Goal: Transaction & Acquisition: Book appointment/travel/reservation

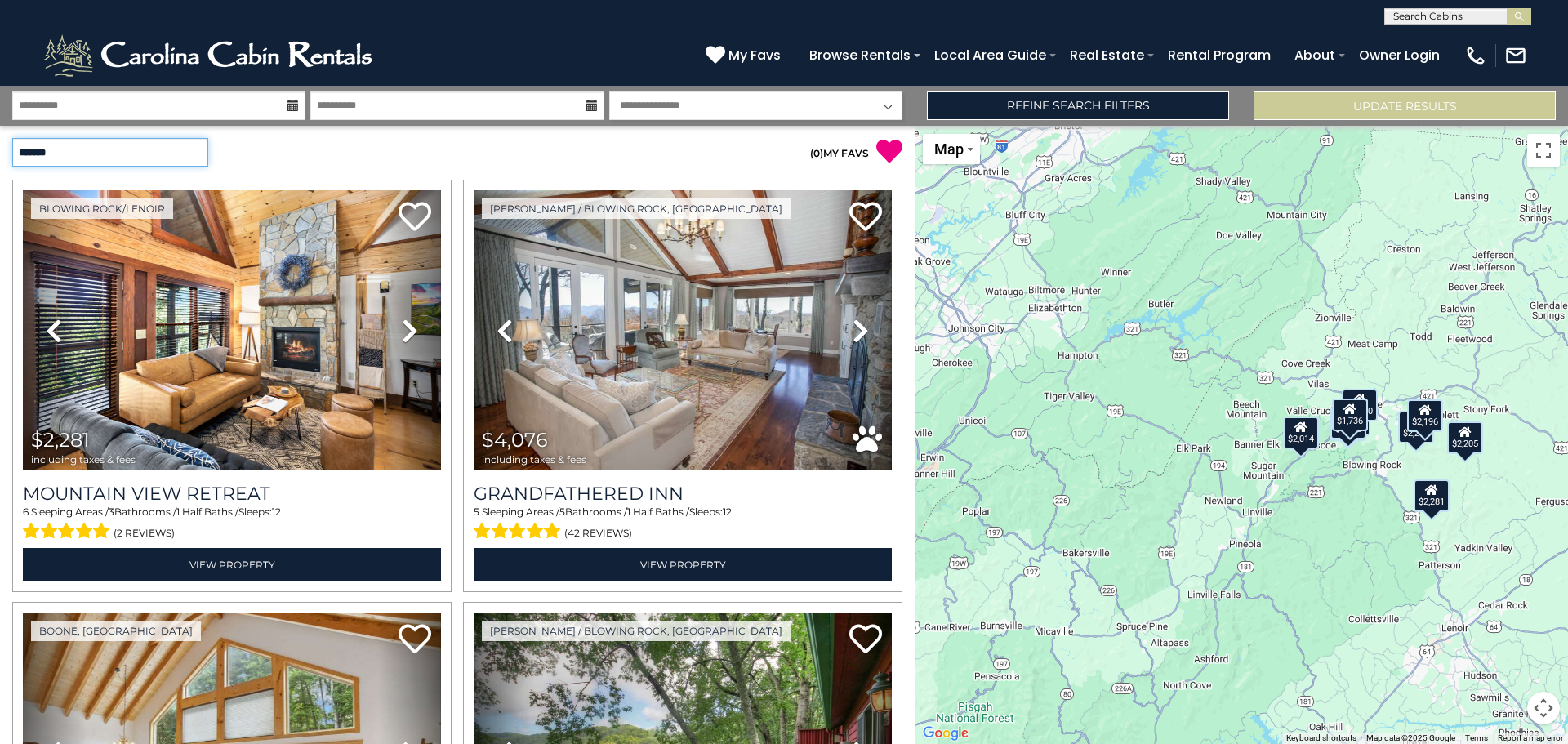
click at [197, 159] on select "**********" at bounding box center [110, 152] width 196 height 28
click at [311, 148] on div "**********" at bounding box center [229, 152] width 457 height 28
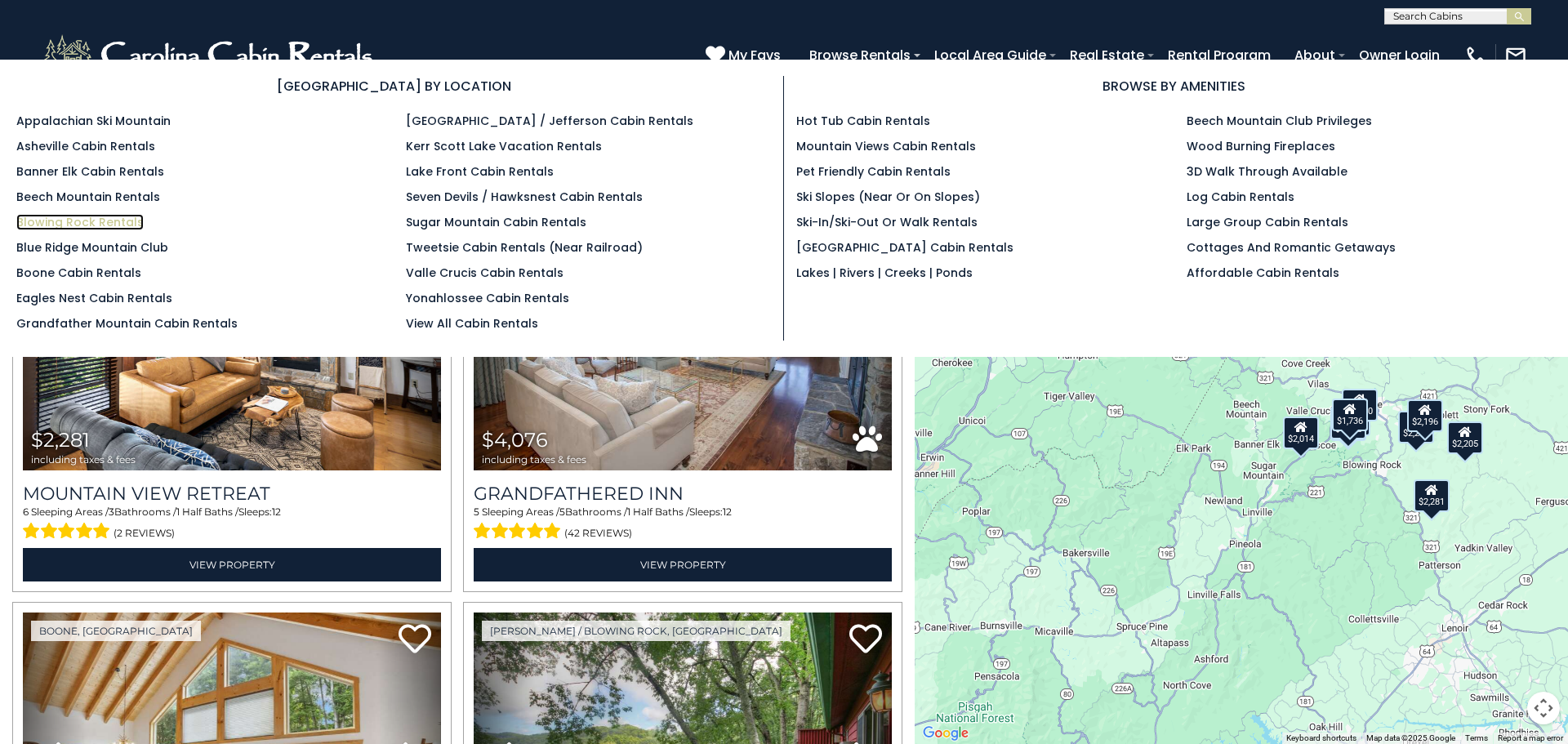
click at [85, 219] on link "Blowing Rock Rentals" at bounding box center [80, 222] width 127 height 17
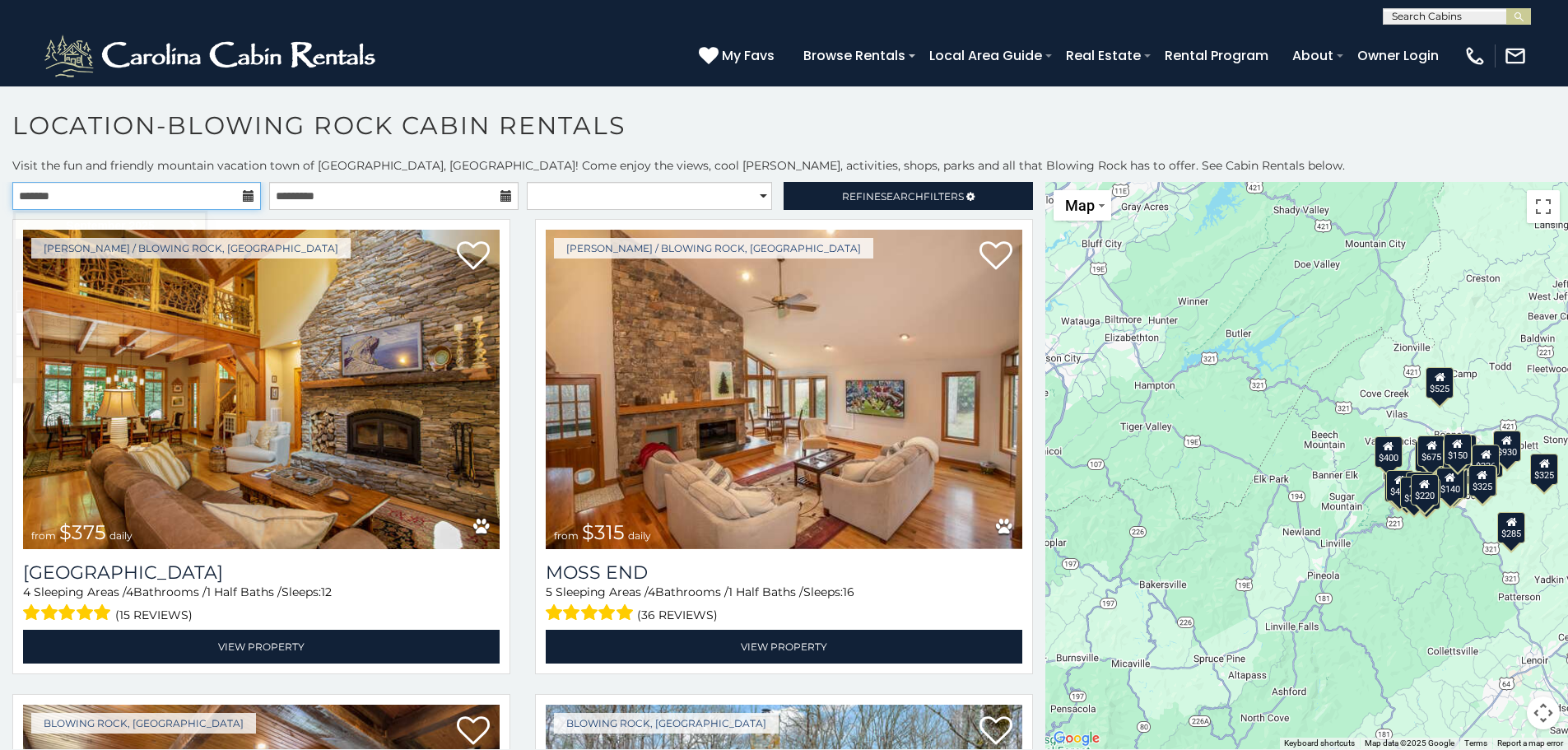
click at [178, 197] on input "text" at bounding box center [136, 195] width 248 height 28
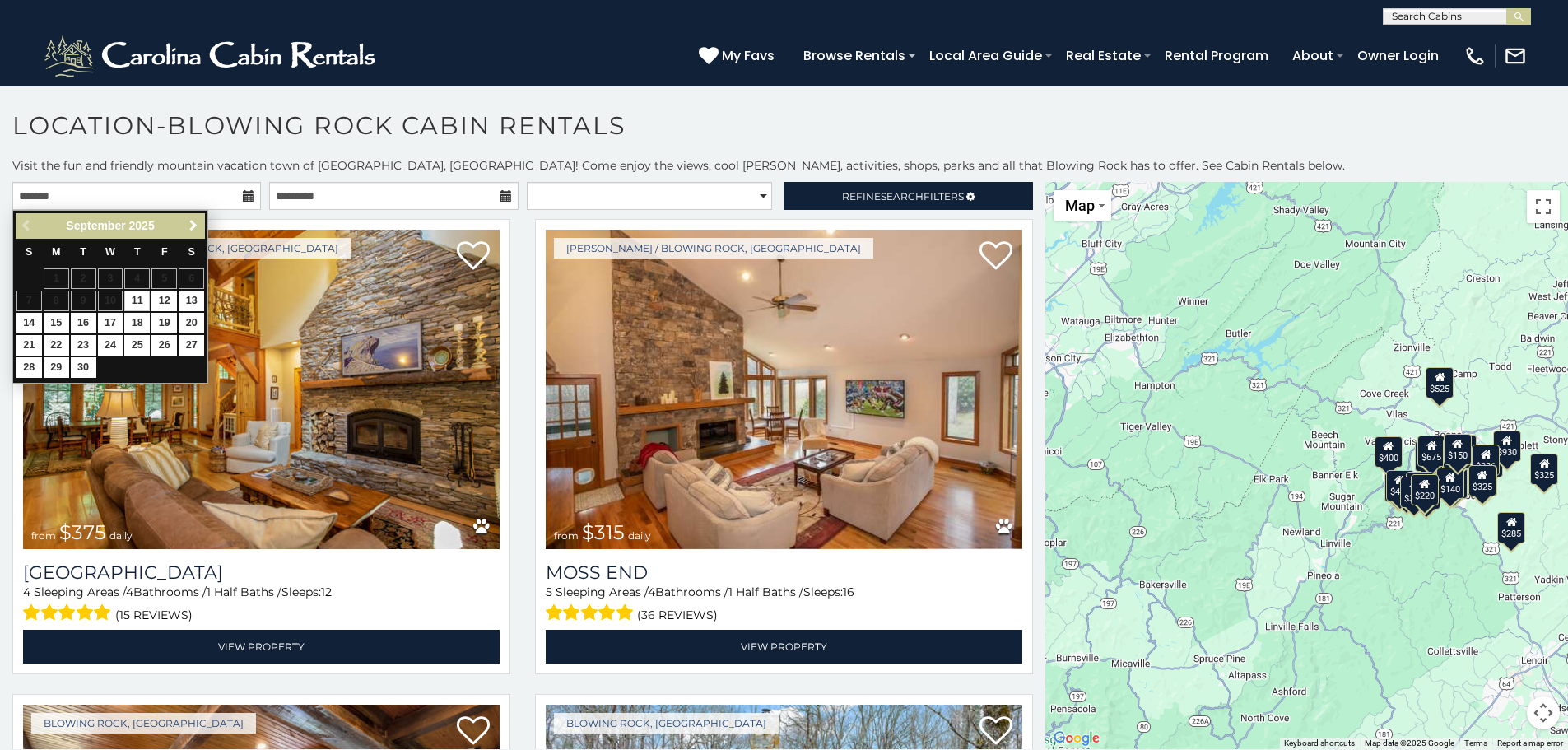
click at [192, 231] on span "Next" at bounding box center [193, 225] width 13 height 13
click at [166, 298] on link "10" at bounding box center [164, 301] width 26 height 20
type input "**********"
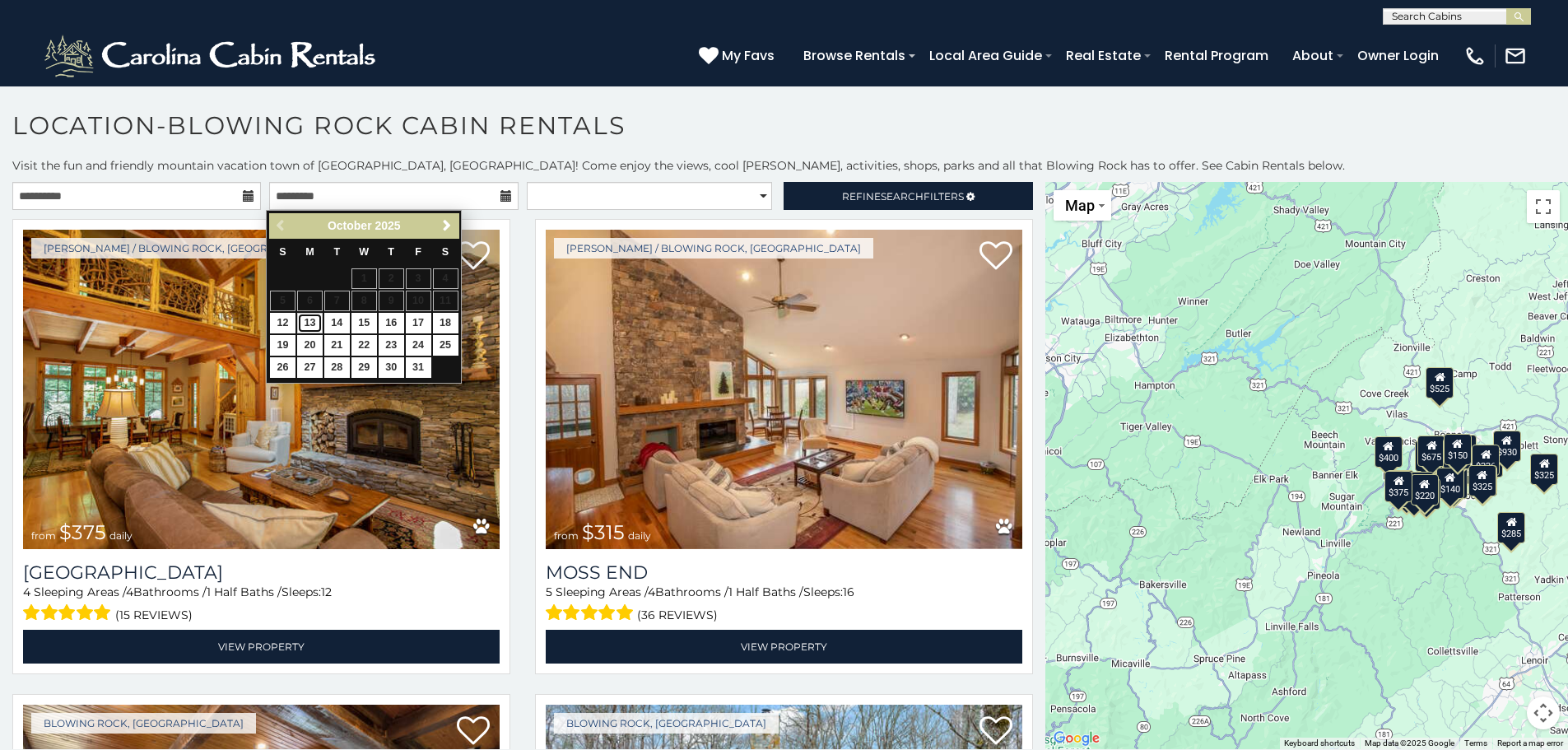
click at [309, 324] on link "13" at bounding box center [310, 323] width 26 height 20
type input "**********"
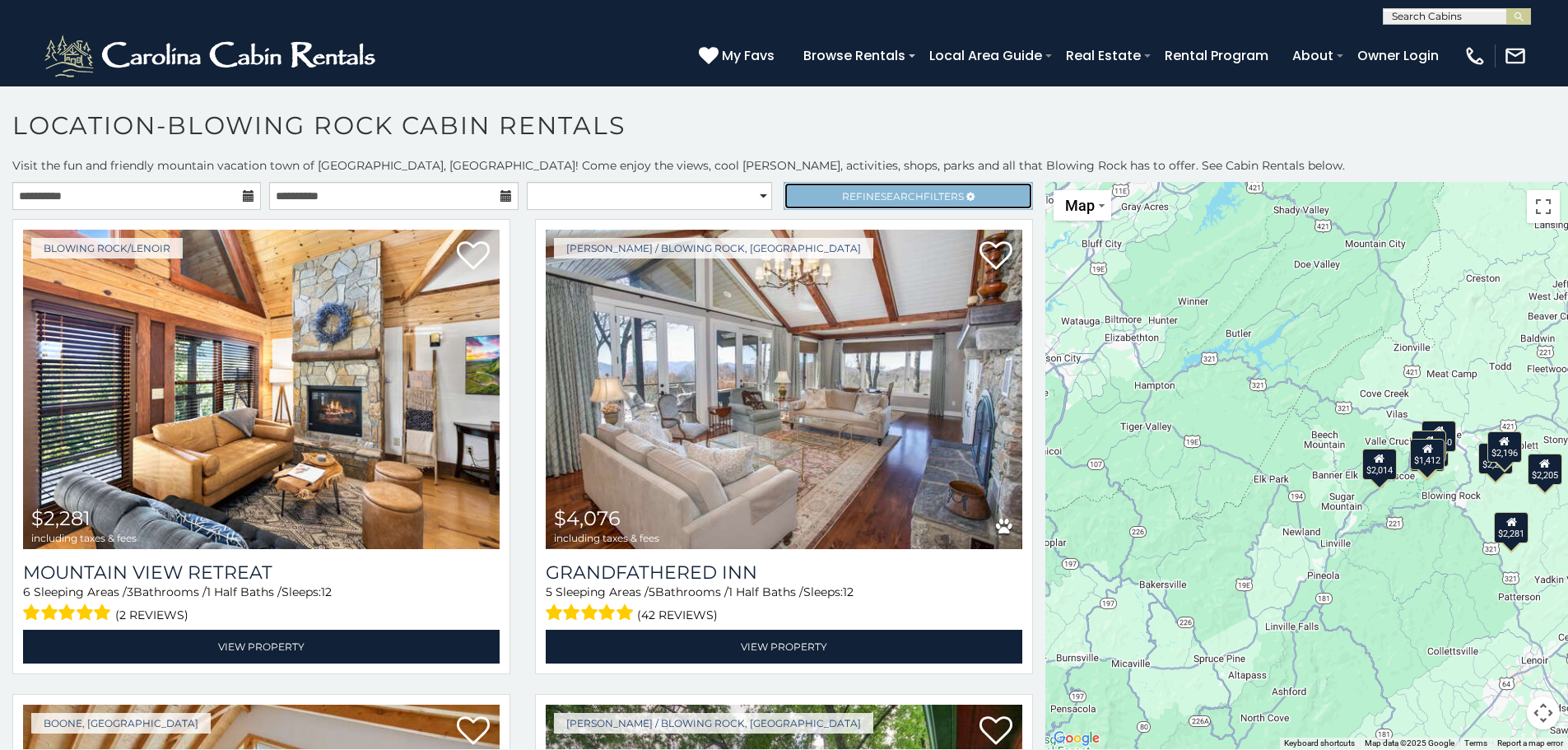
click at [935, 191] on span "Refine Search Filters" at bounding box center [902, 197] width 122 height 12
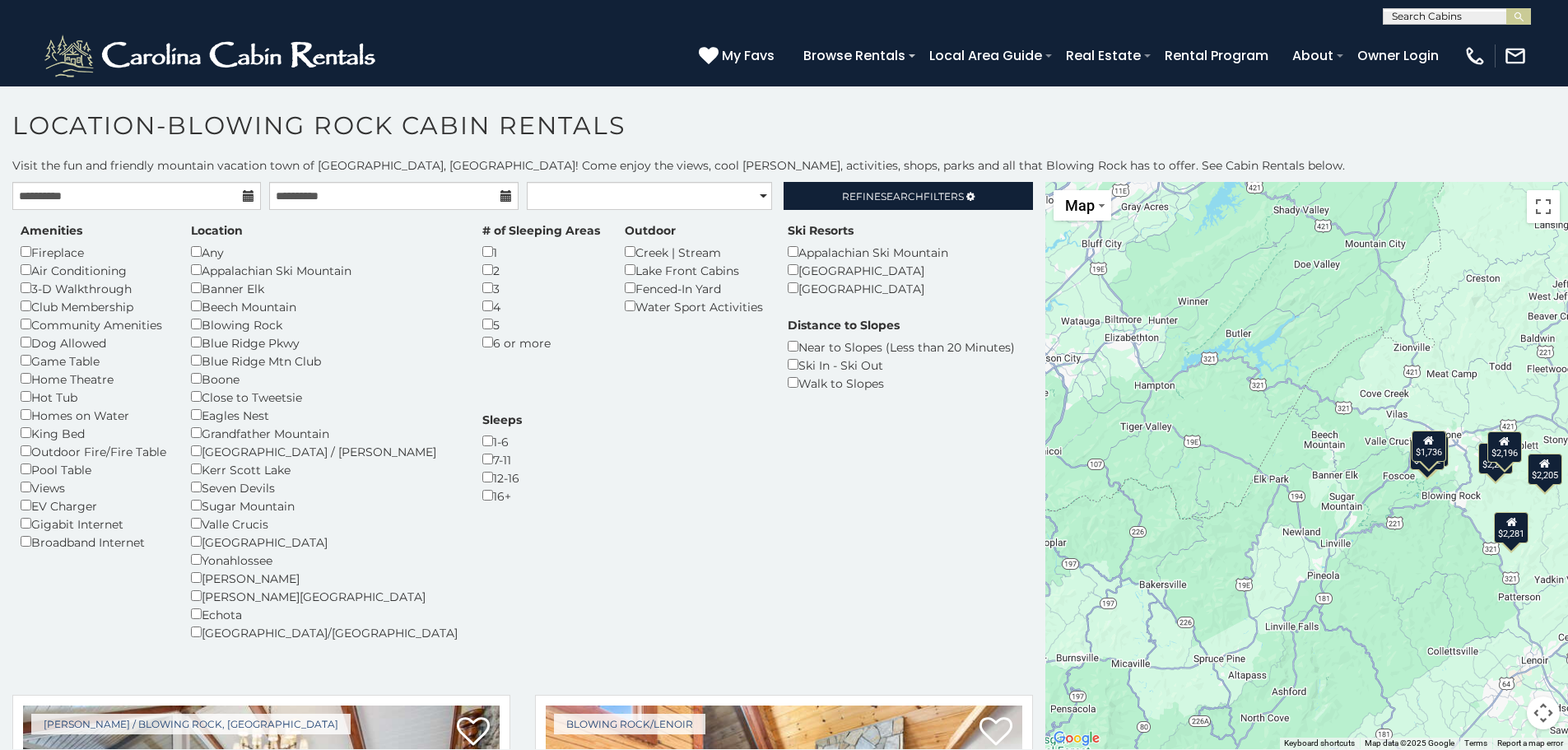
click at [462, 58] on div "(828) 295-6000 My Favs Browse Rentals Local Area Guide Activities & Attractions…" at bounding box center [784, 55] width 1568 height 61
click at [763, 127] on h1 "Location-Blowing Rock Cabin Rentals" at bounding box center [784, 133] width 1568 height 47
click at [896, 199] on span "Search" at bounding box center [902, 197] width 43 height 12
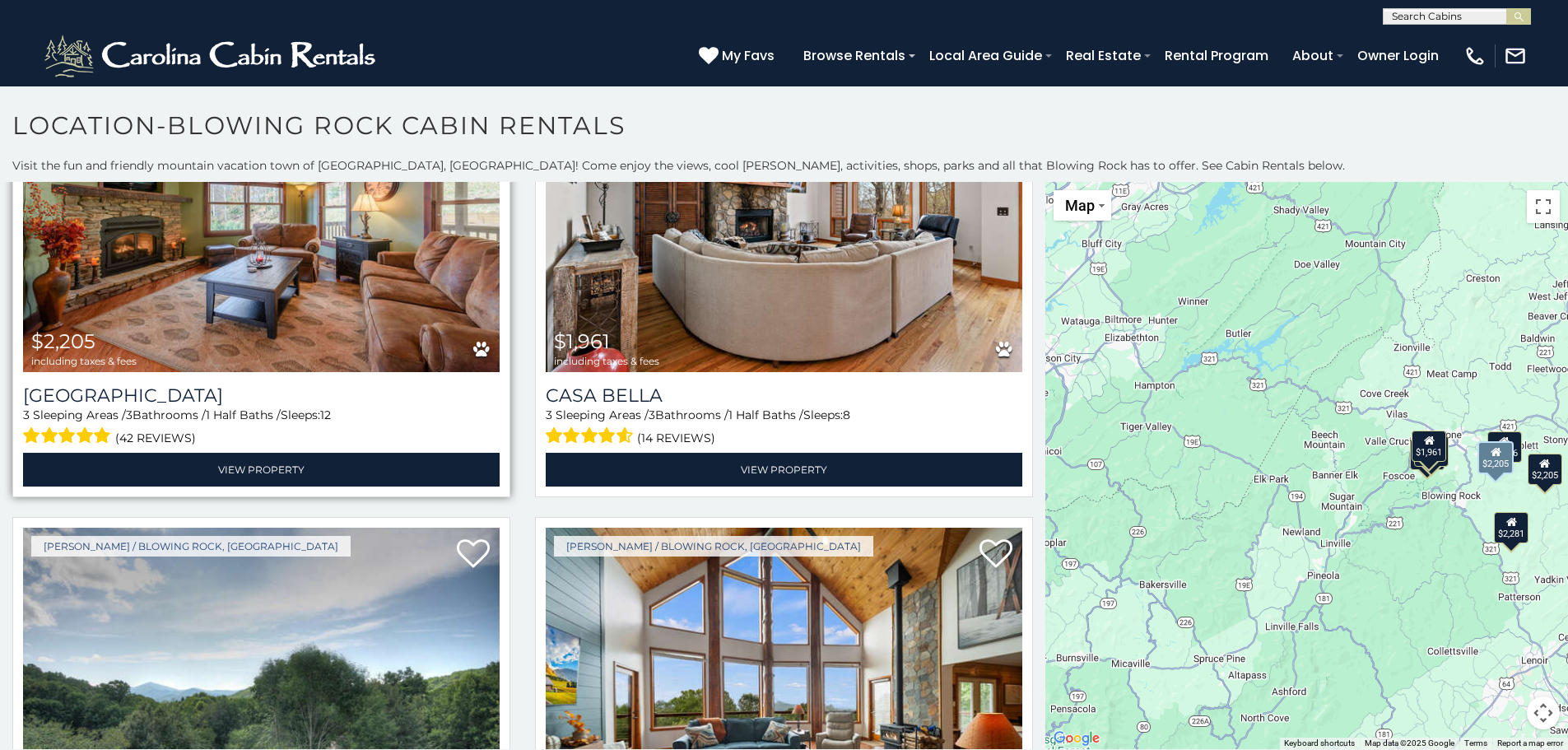
scroll to position [494, 0]
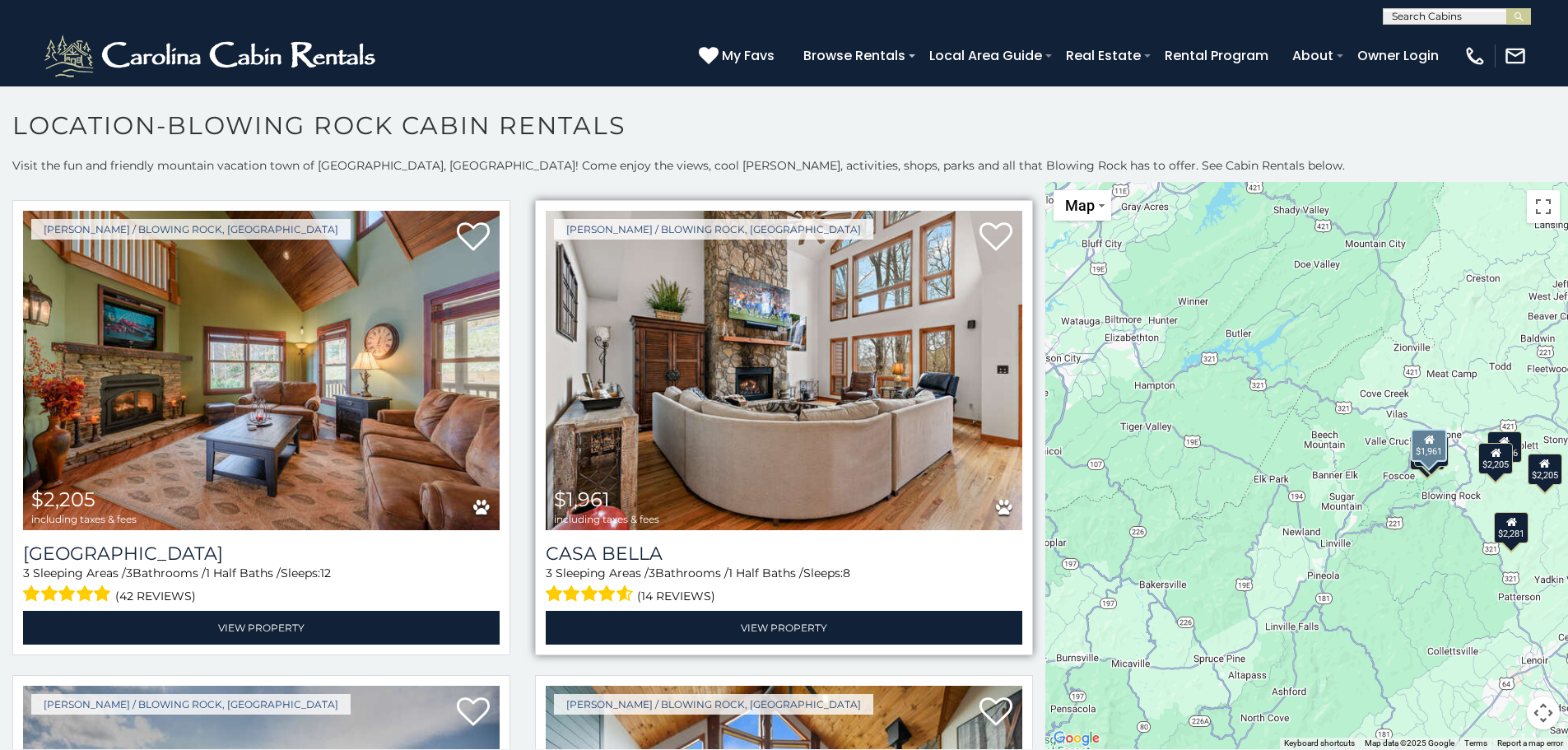
click at [741, 366] on img at bounding box center [784, 370] width 477 height 319
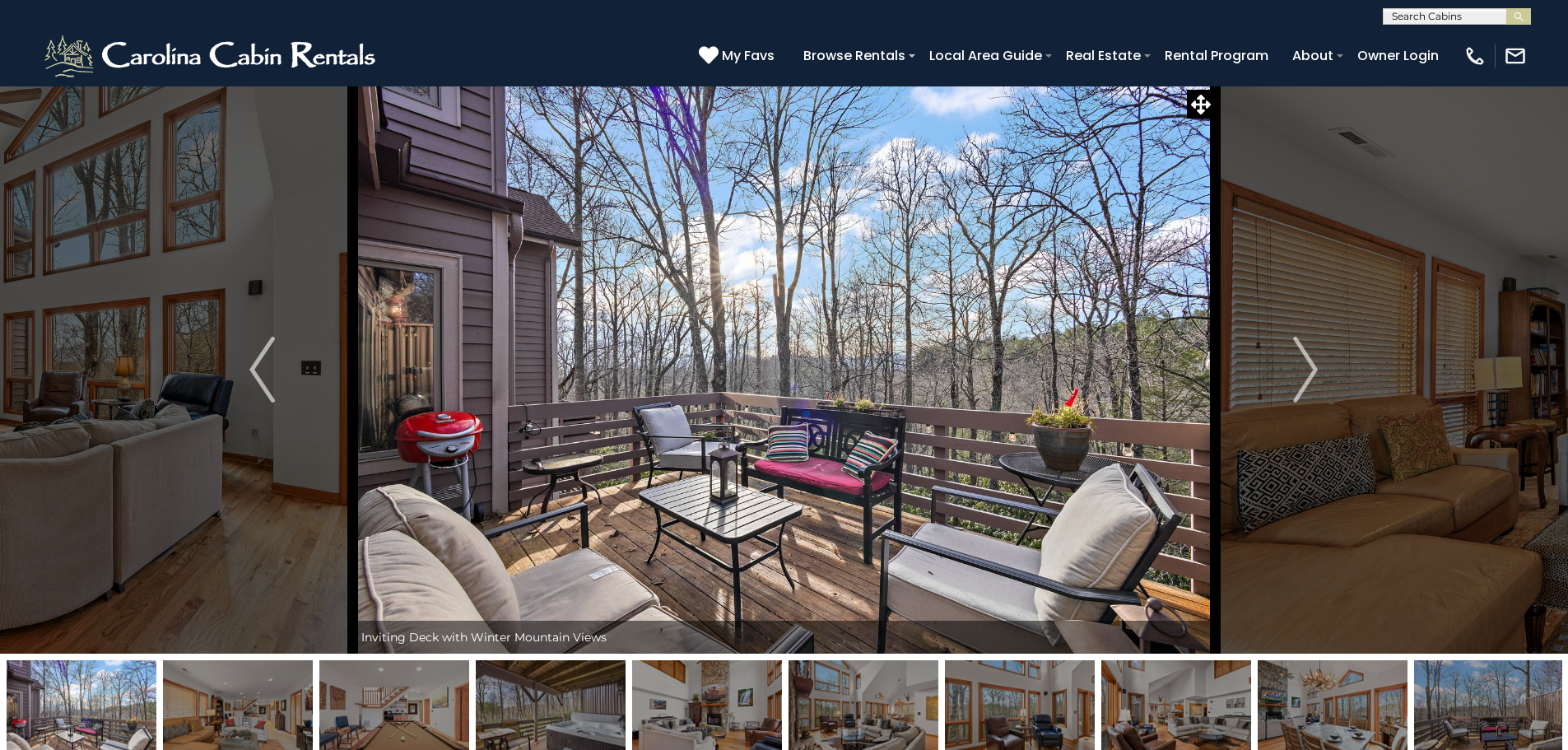
scroll to position [83, 0]
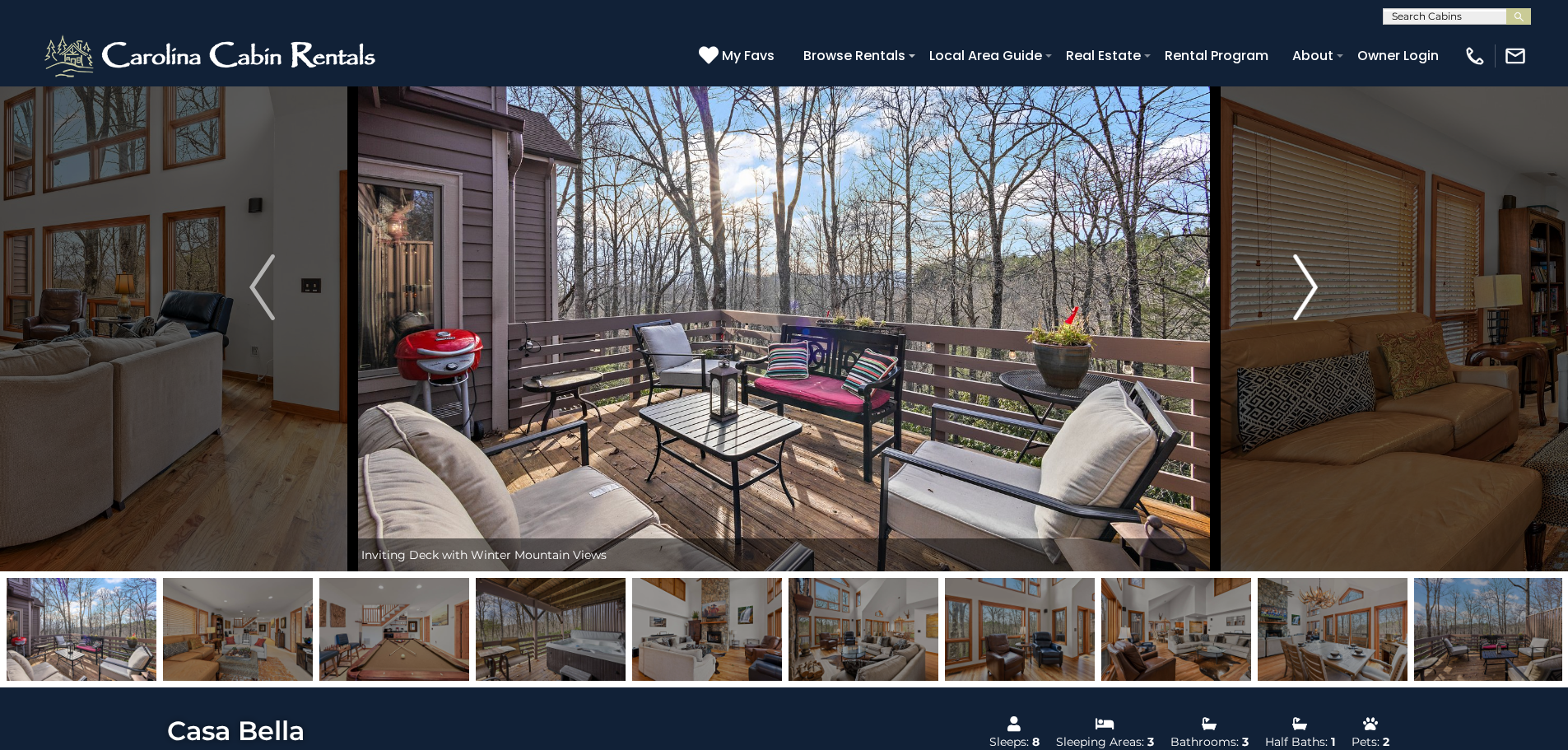
click at [1313, 300] on img "Next" at bounding box center [1305, 287] width 25 height 66
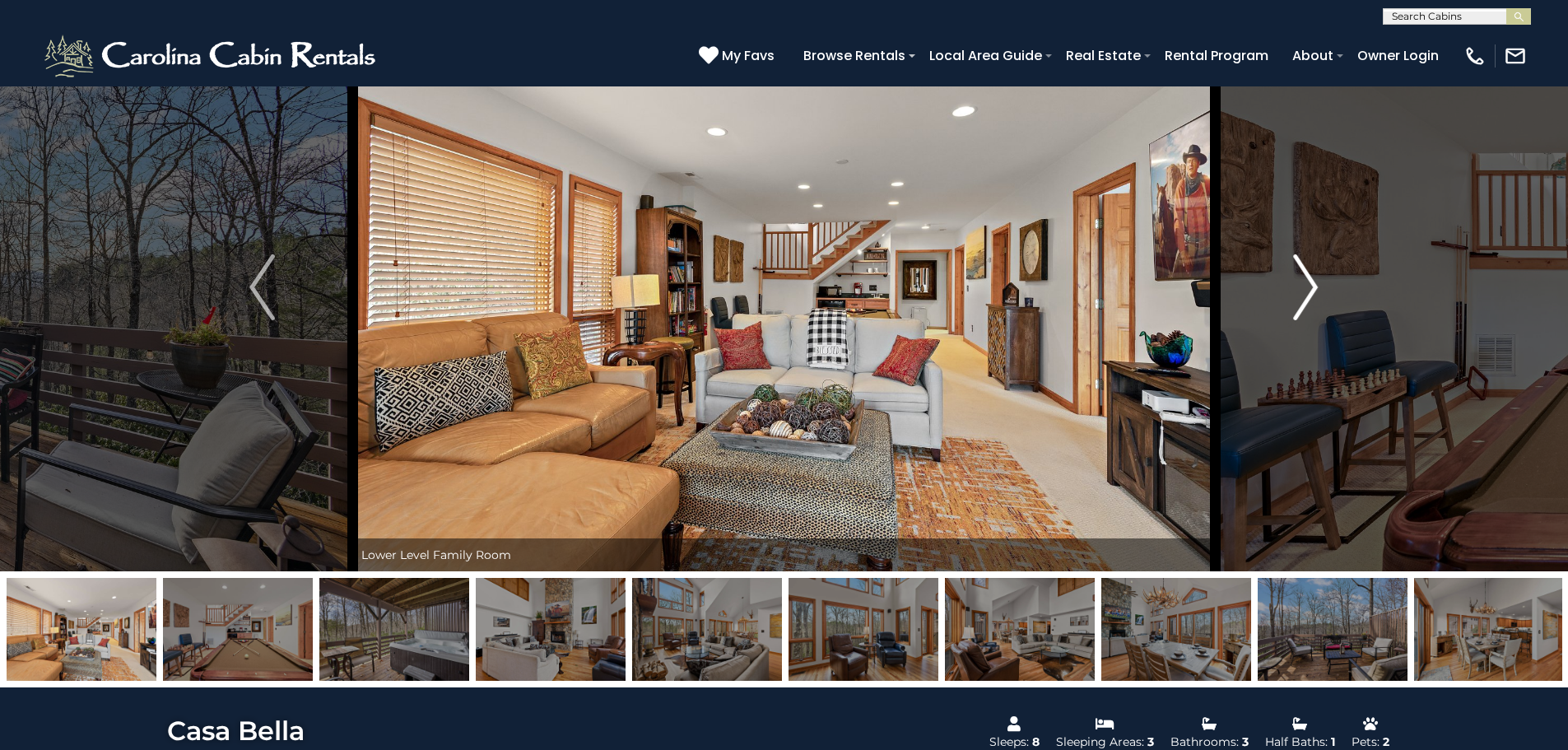
click at [1313, 300] on img "Next" at bounding box center [1305, 287] width 25 height 66
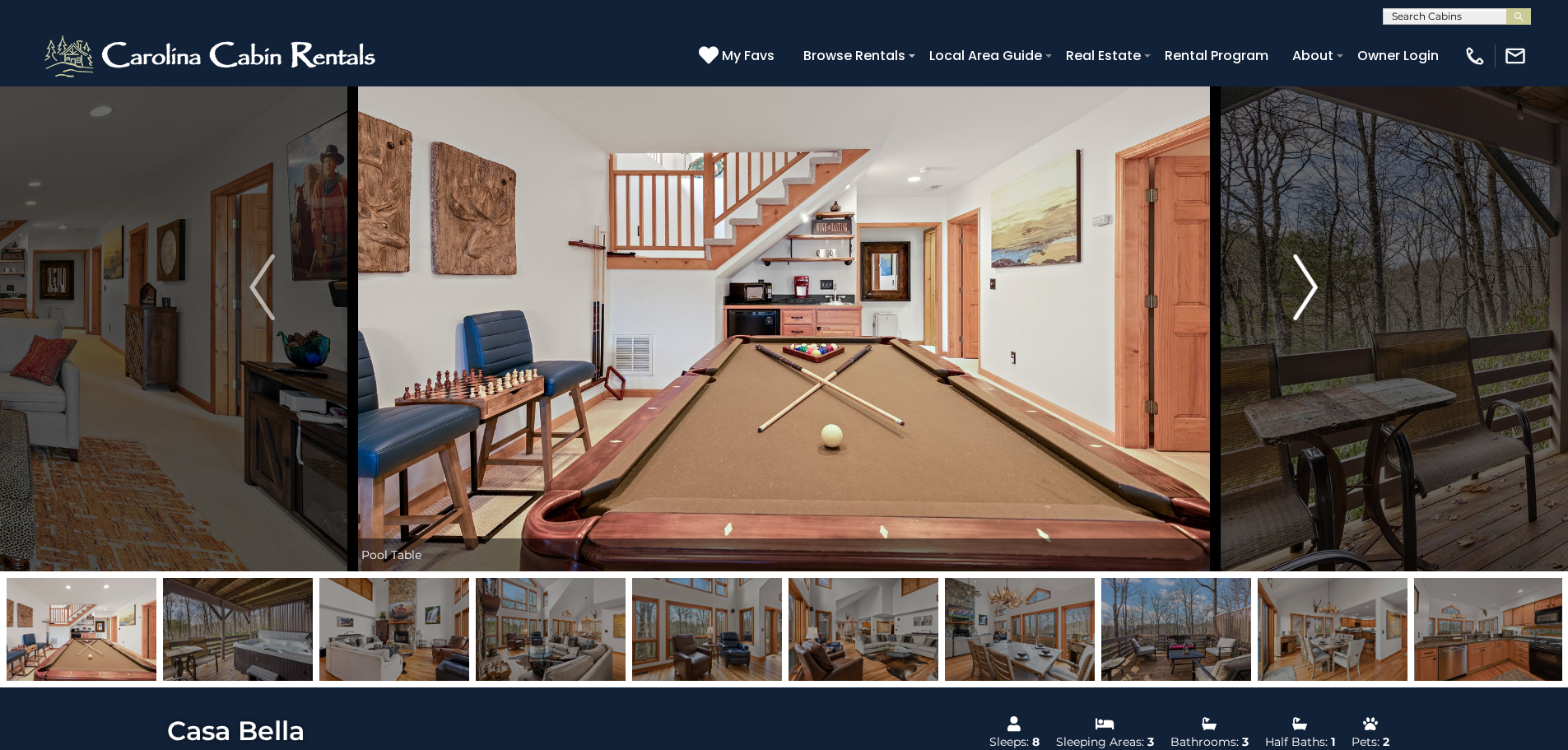
click at [1313, 300] on img "Next" at bounding box center [1305, 287] width 25 height 66
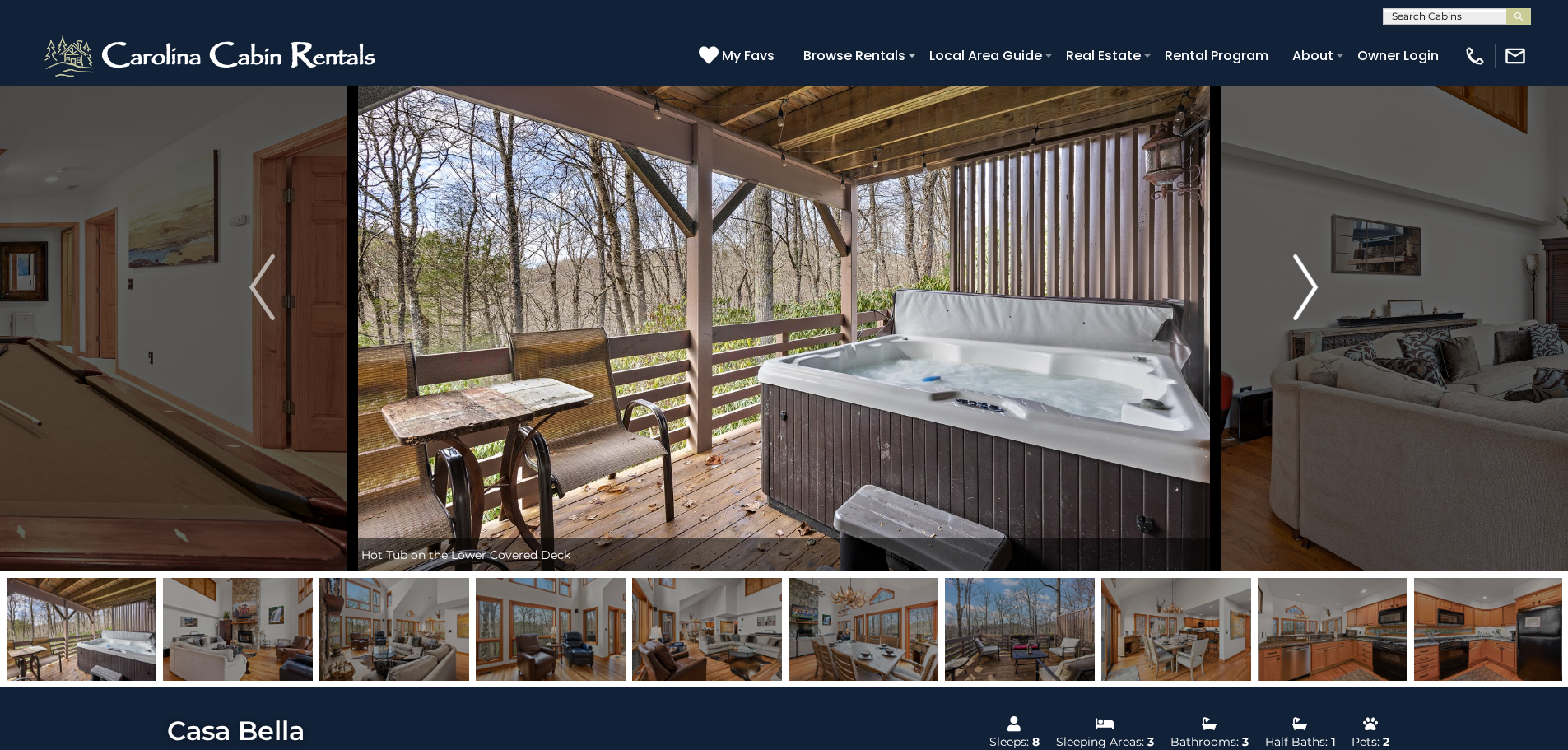
click at [1313, 300] on img "Next" at bounding box center [1305, 287] width 25 height 66
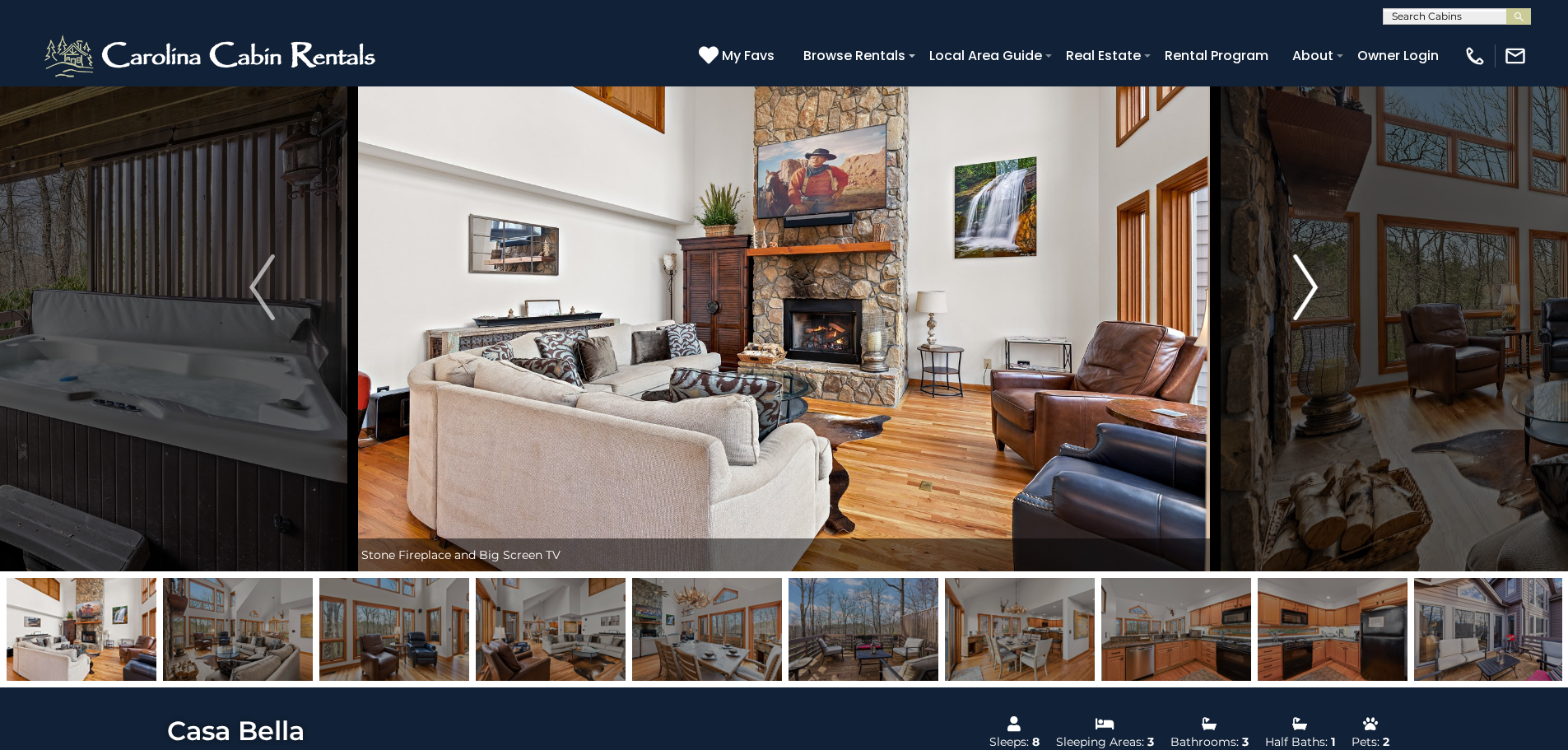
click at [1313, 300] on img "Next" at bounding box center [1305, 287] width 25 height 66
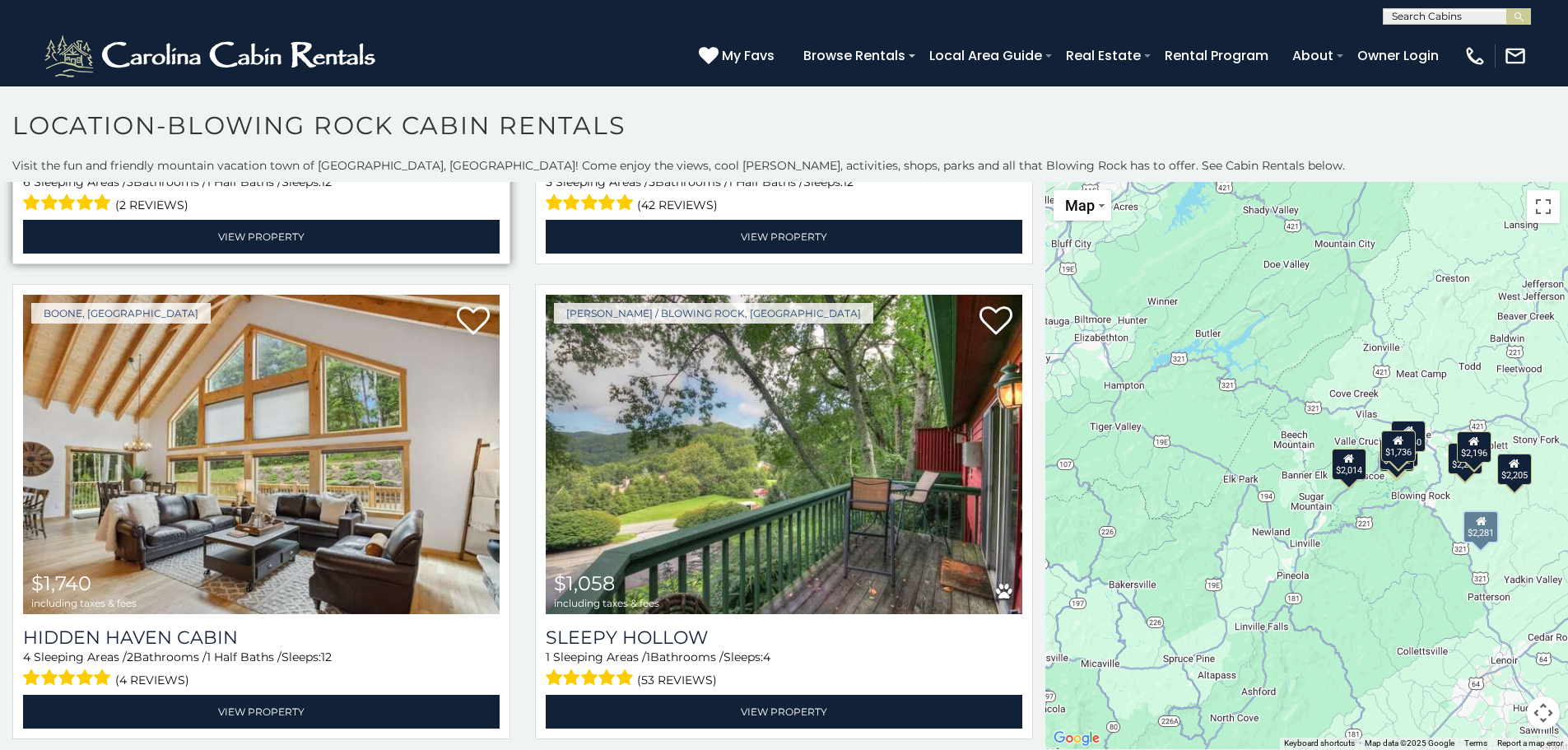
scroll to position [412, 0]
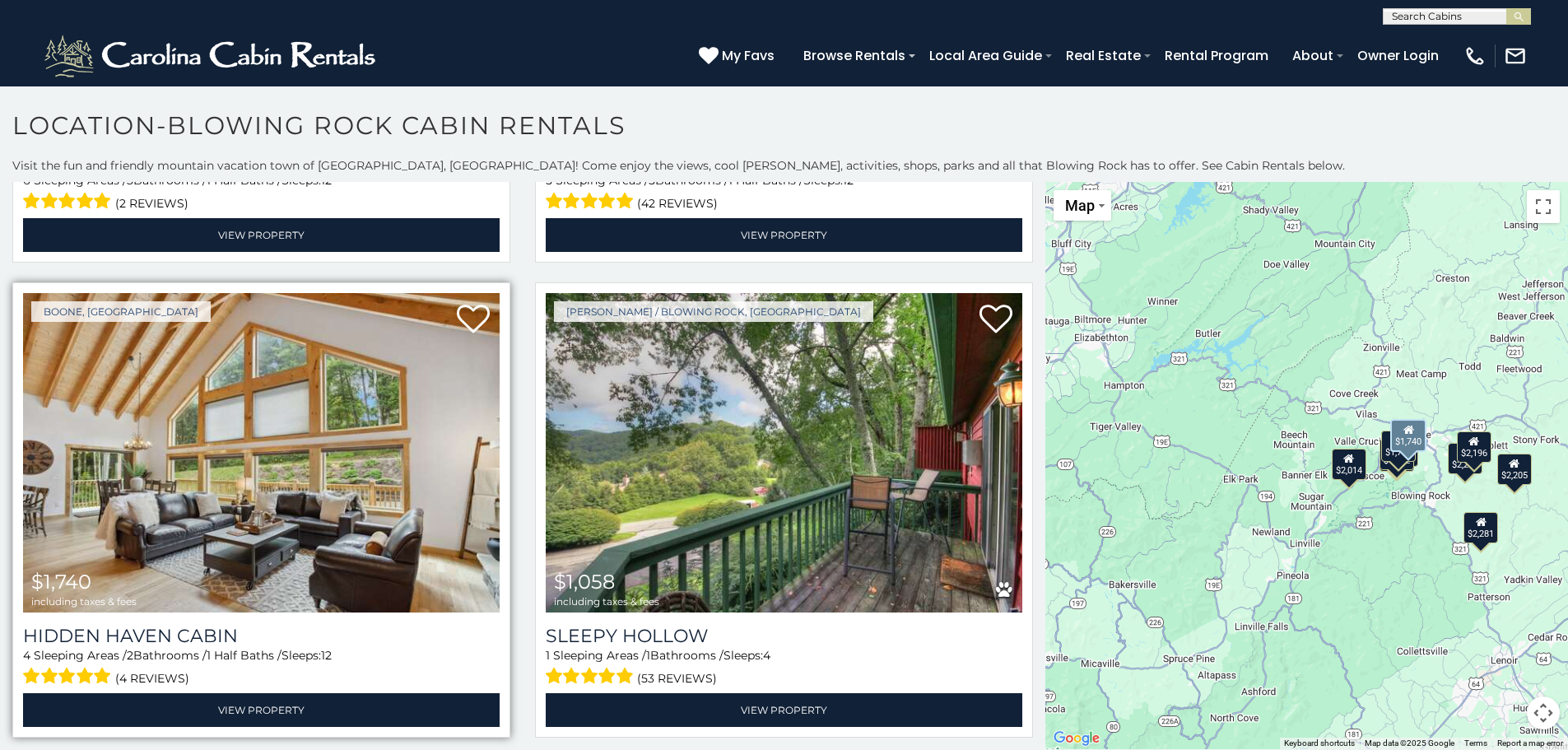
click at [247, 445] on img at bounding box center [262, 452] width 477 height 319
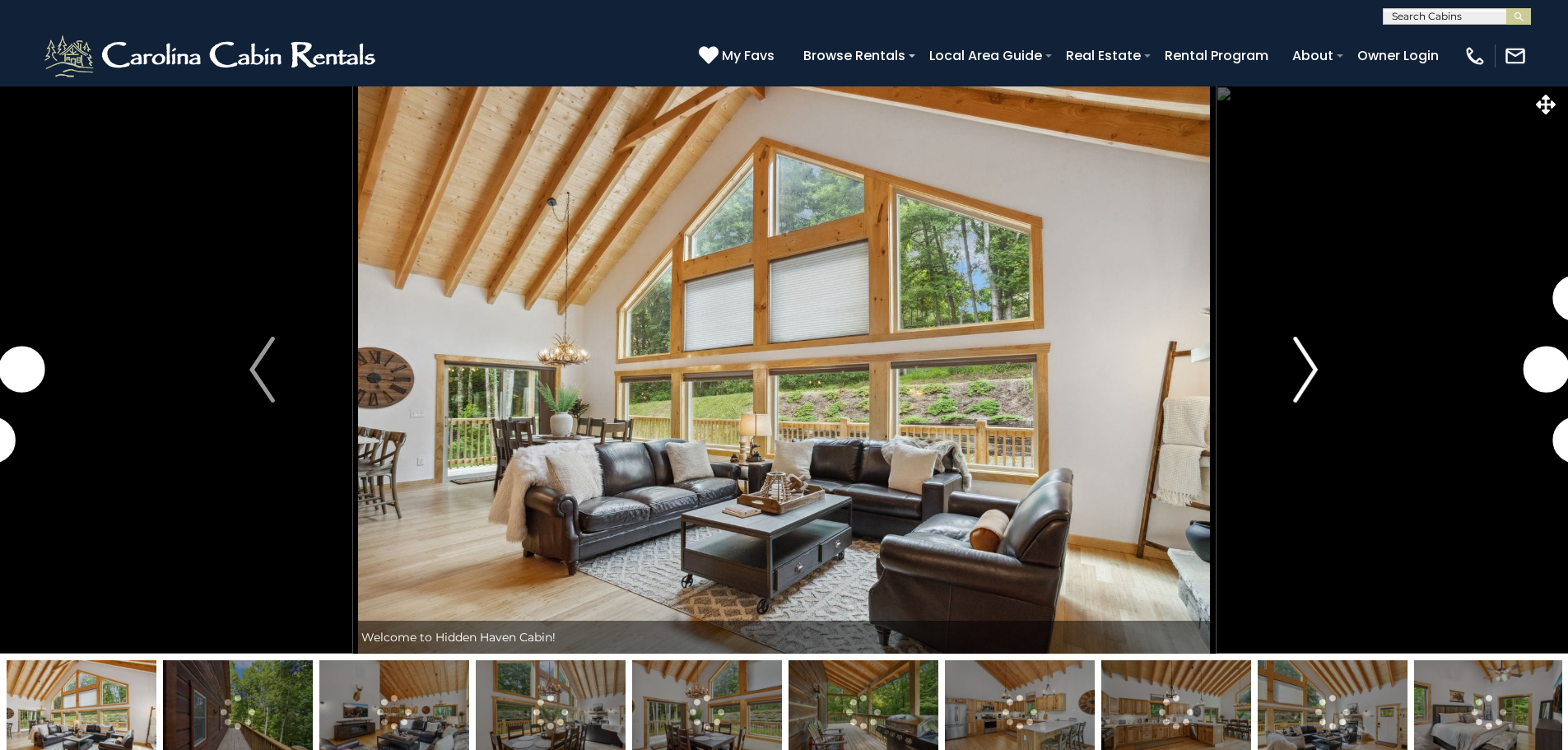
click at [1313, 370] on img "Next" at bounding box center [1305, 369] width 25 height 66
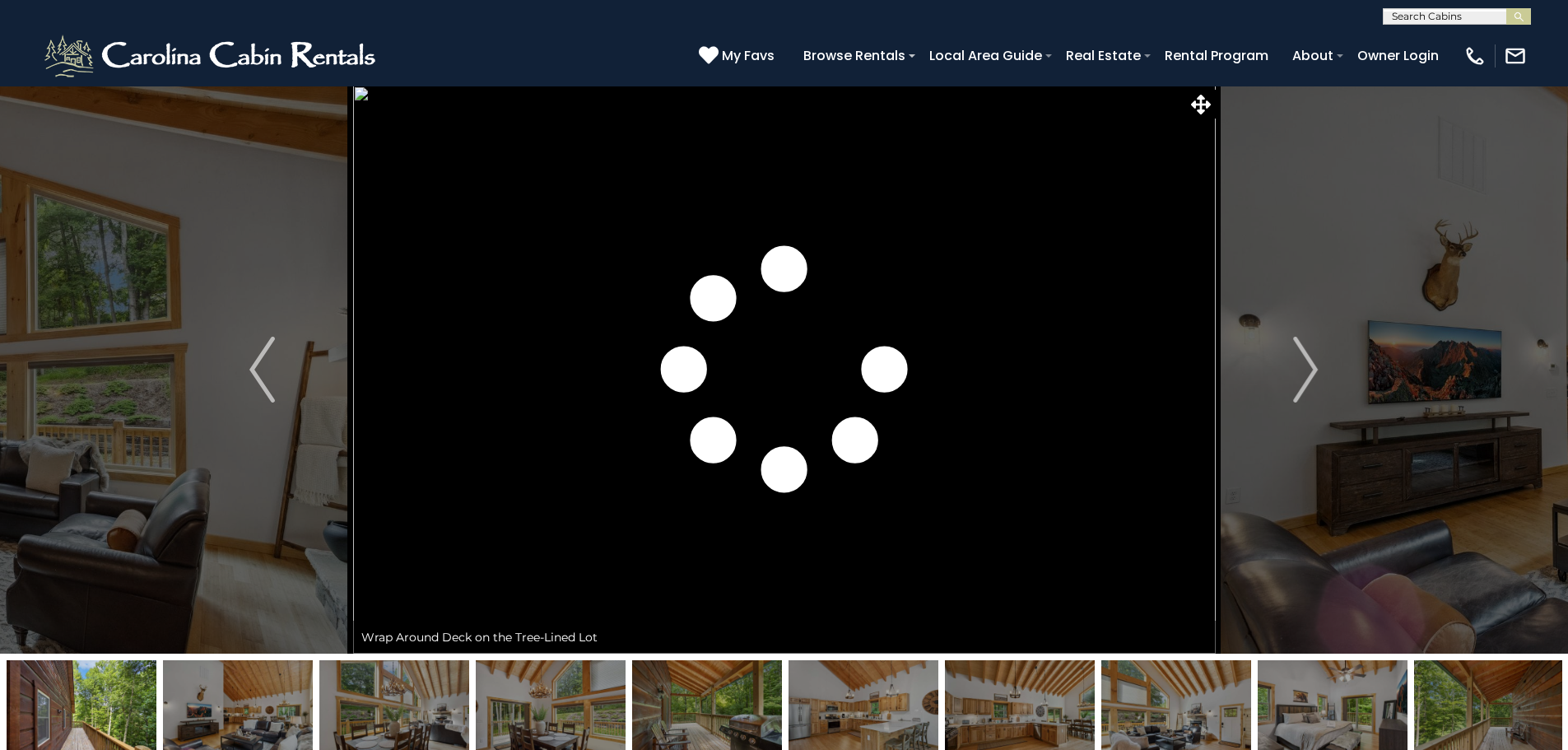
click at [1461, 712] on img at bounding box center [1489, 712] width 150 height 103
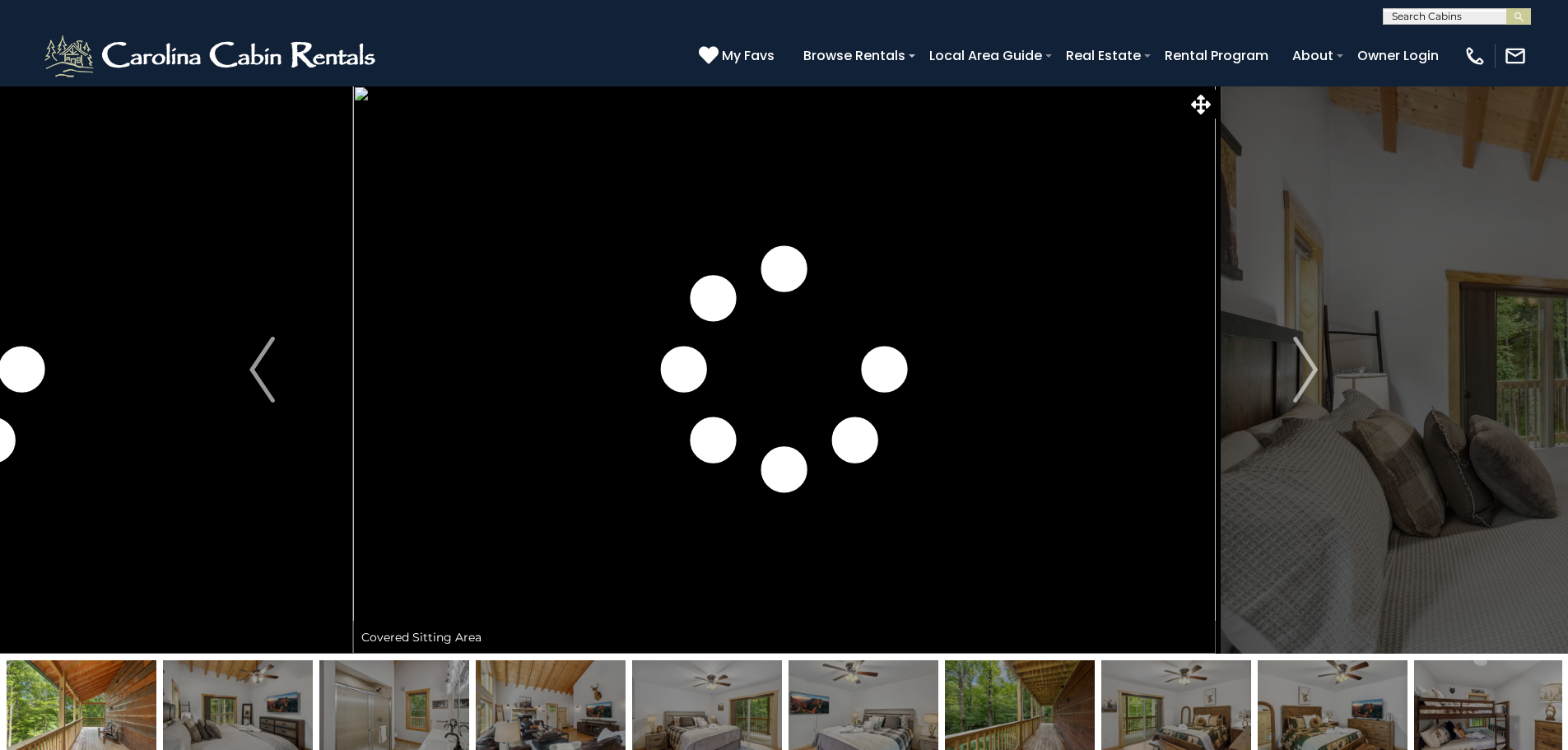
click at [984, 711] on img at bounding box center [1020, 712] width 150 height 103
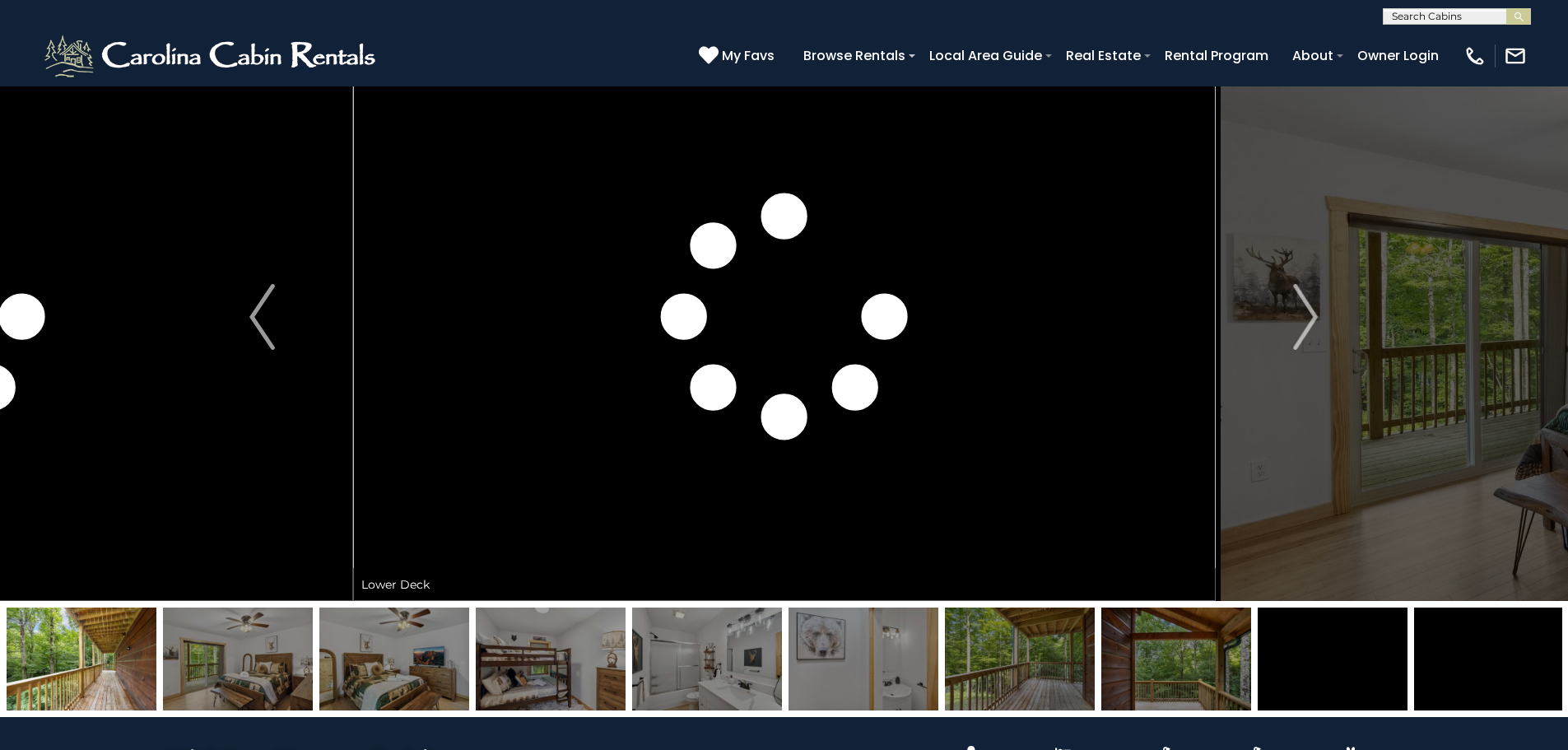
scroll to position [83, 0]
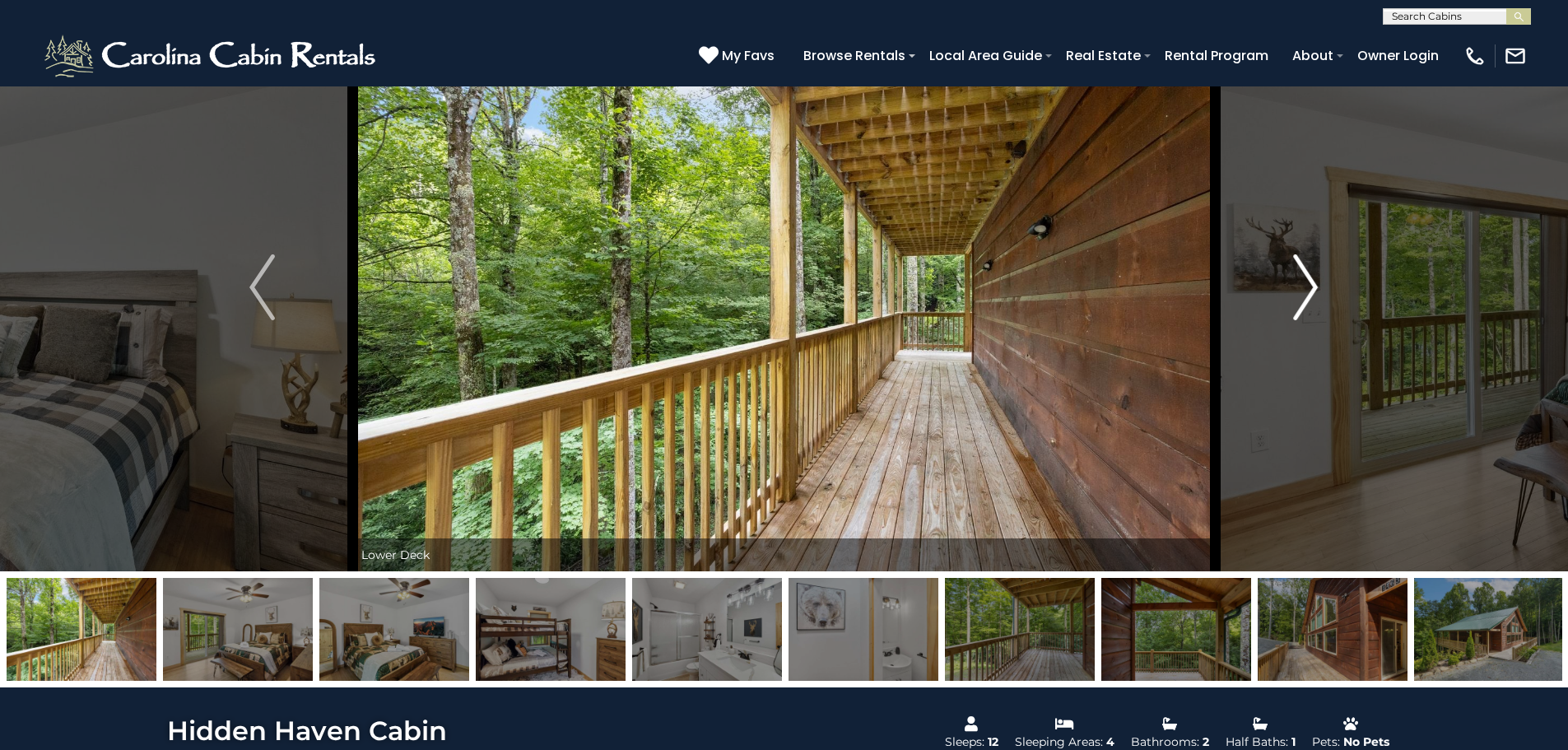
click at [1299, 303] on img "Next" at bounding box center [1305, 287] width 25 height 66
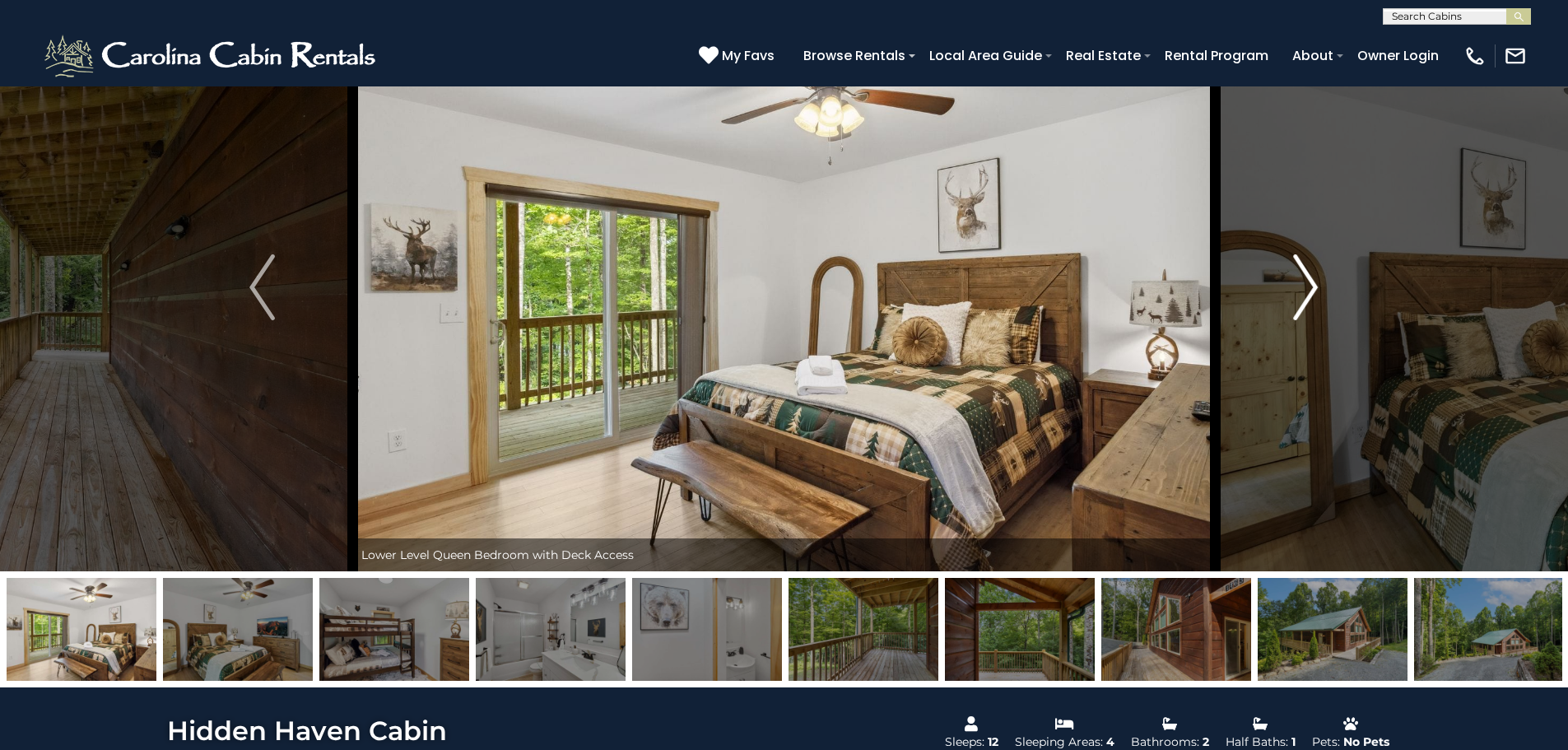
click at [1299, 303] on img "Next" at bounding box center [1305, 287] width 25 height 66
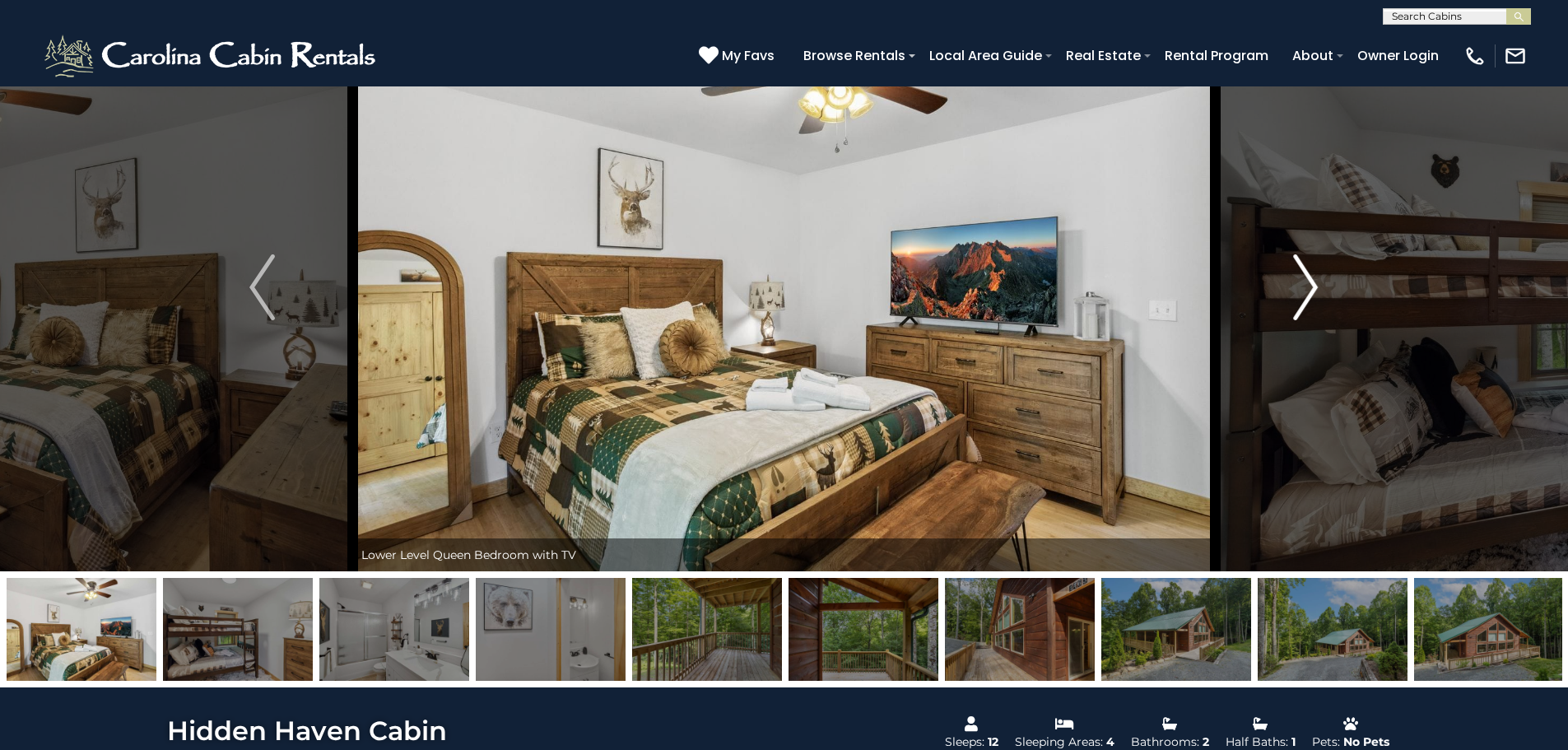
click at [1299, 303] on img "Next" at bounding box center [1305, 287] width 25 height 66
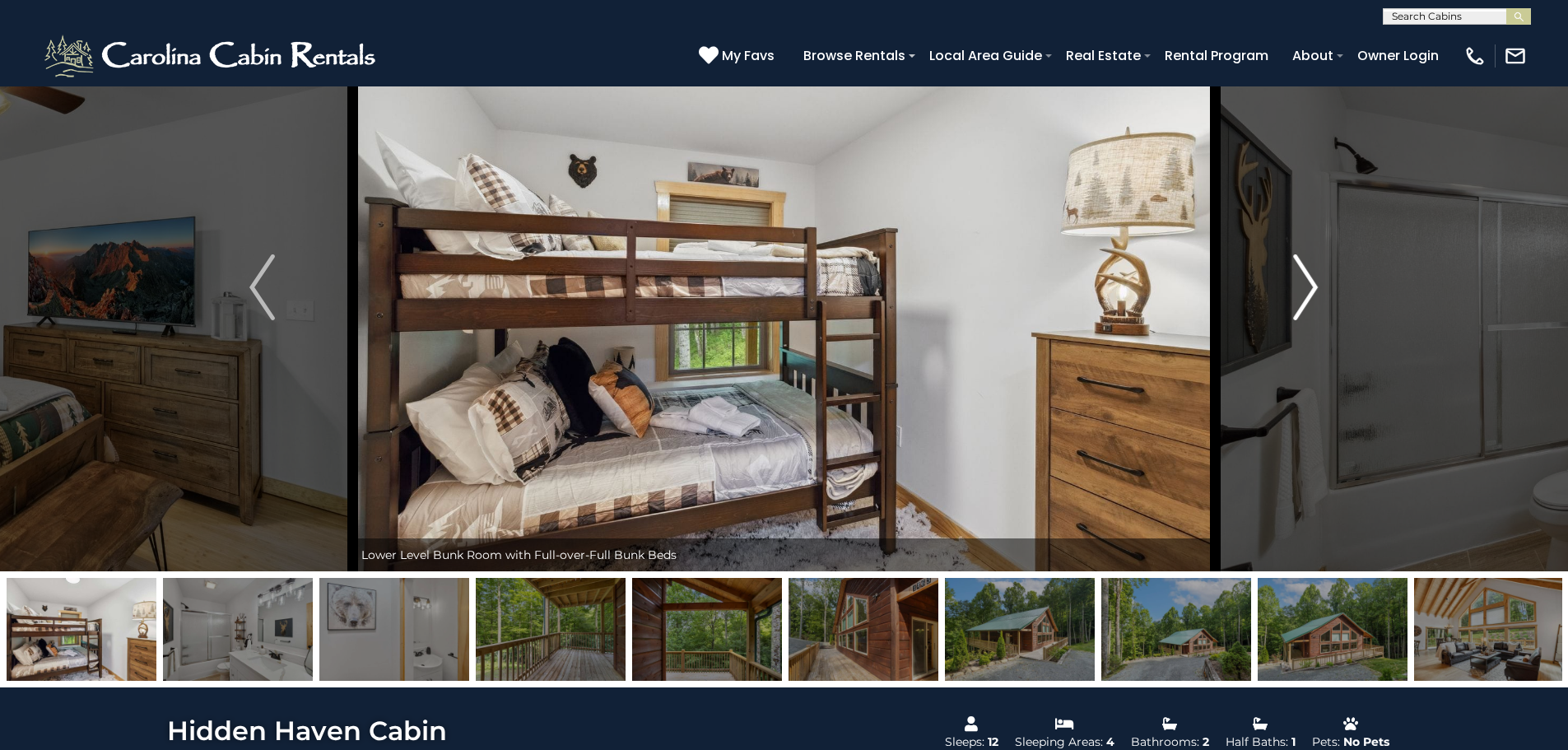
click at [1299, 303] on img "Next" at bounding box center [1305, 287] width 25 height 66
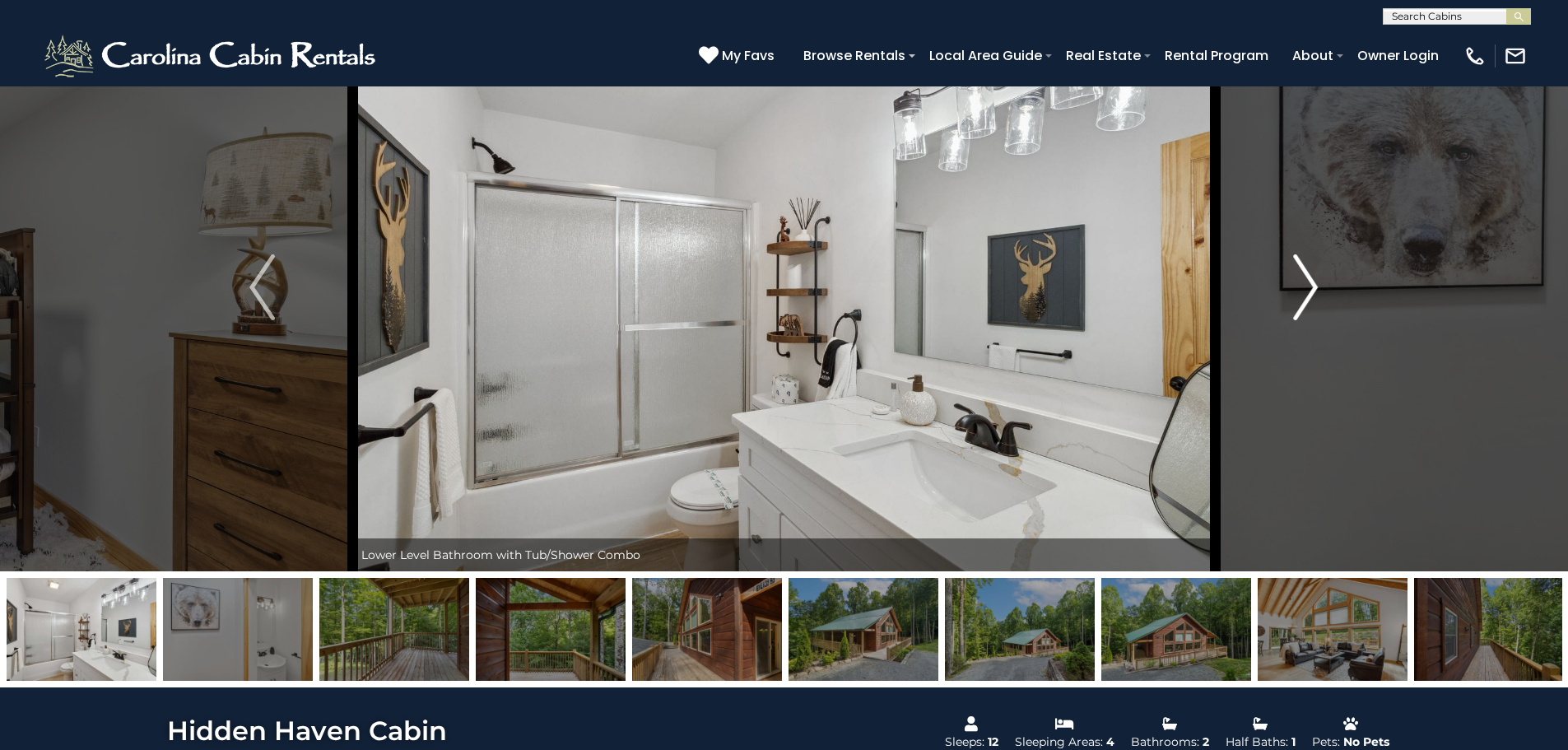
click at [1299, 303] on img "Next" at bounding box center [1305, 287] width 25 height 66
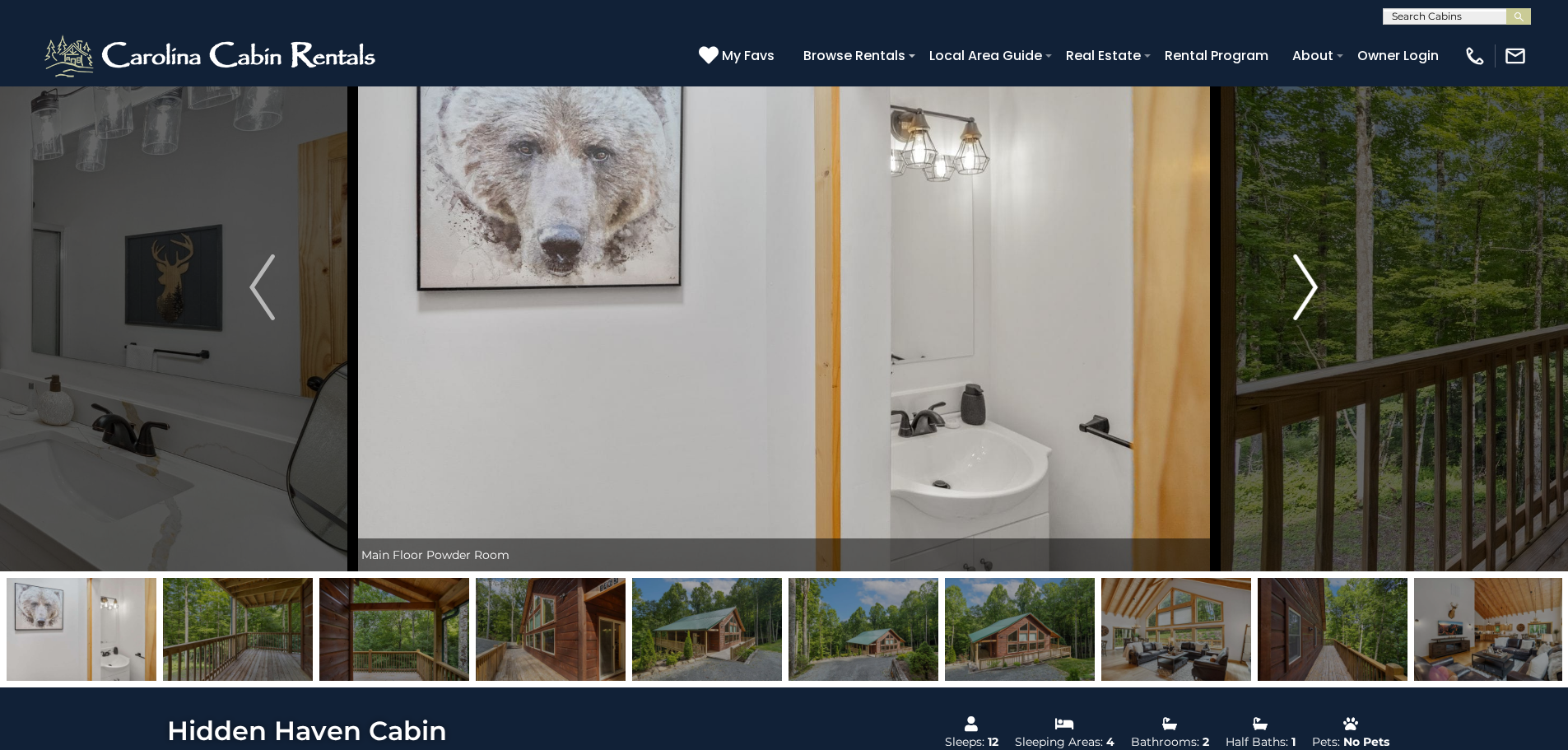
click at [1299, 303] on img "Next" at bounding box center [1305, 287] width 25 height 66
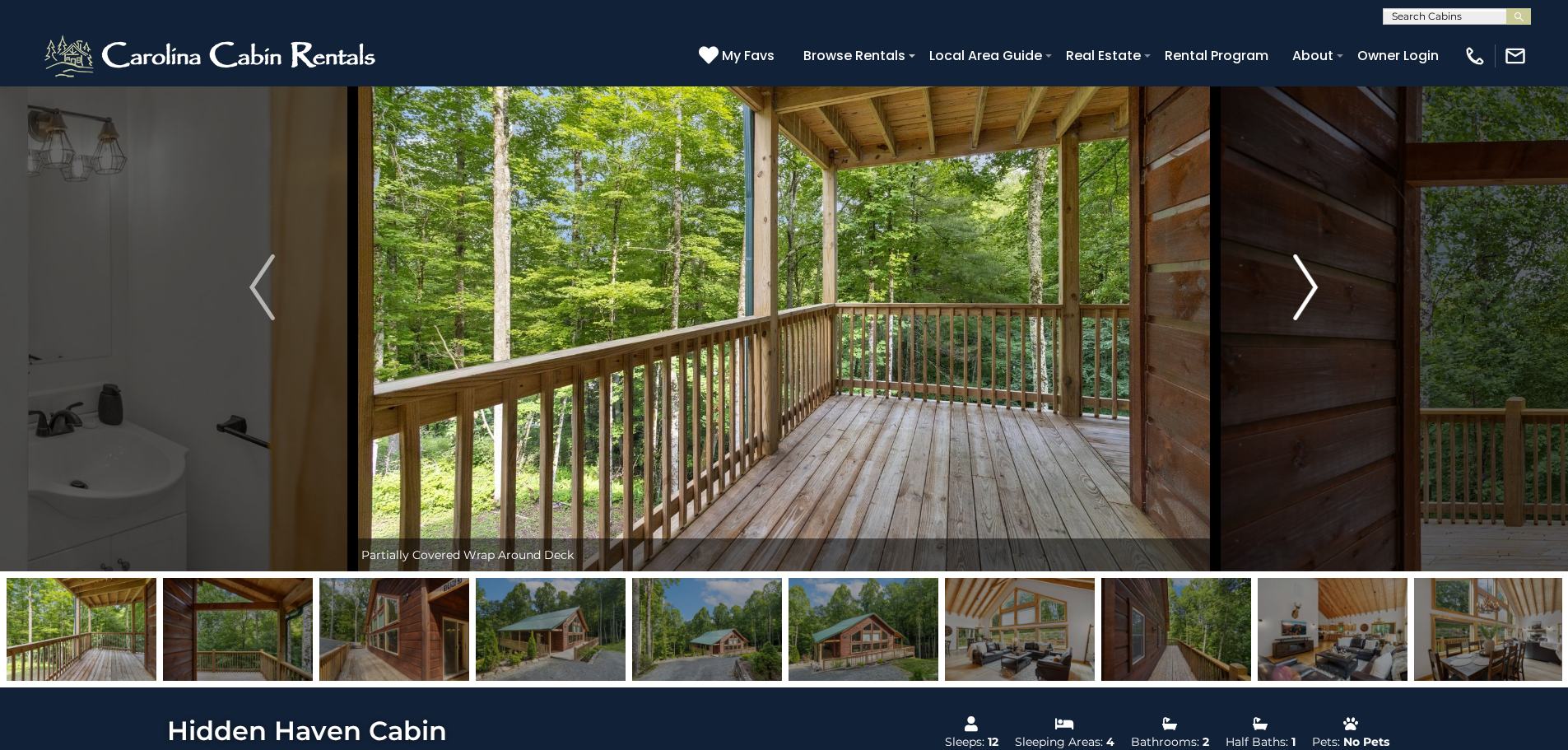
click at [1299, 303] on img "Next" at bounding box center [1305, 287] width 25 height 66
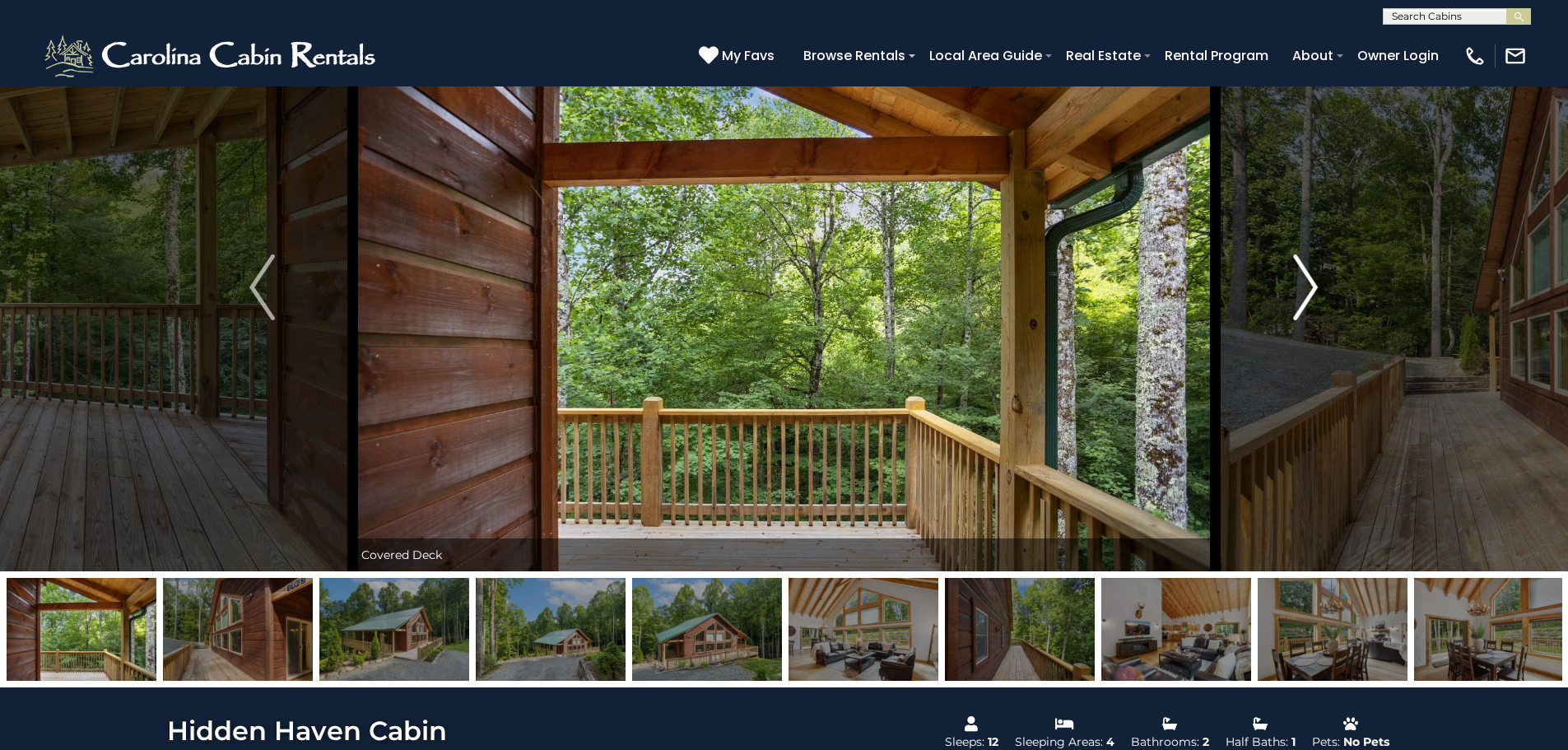
click at [1299, 303] on img "Next" at bounding box center [1305, 287] width 25 height 66
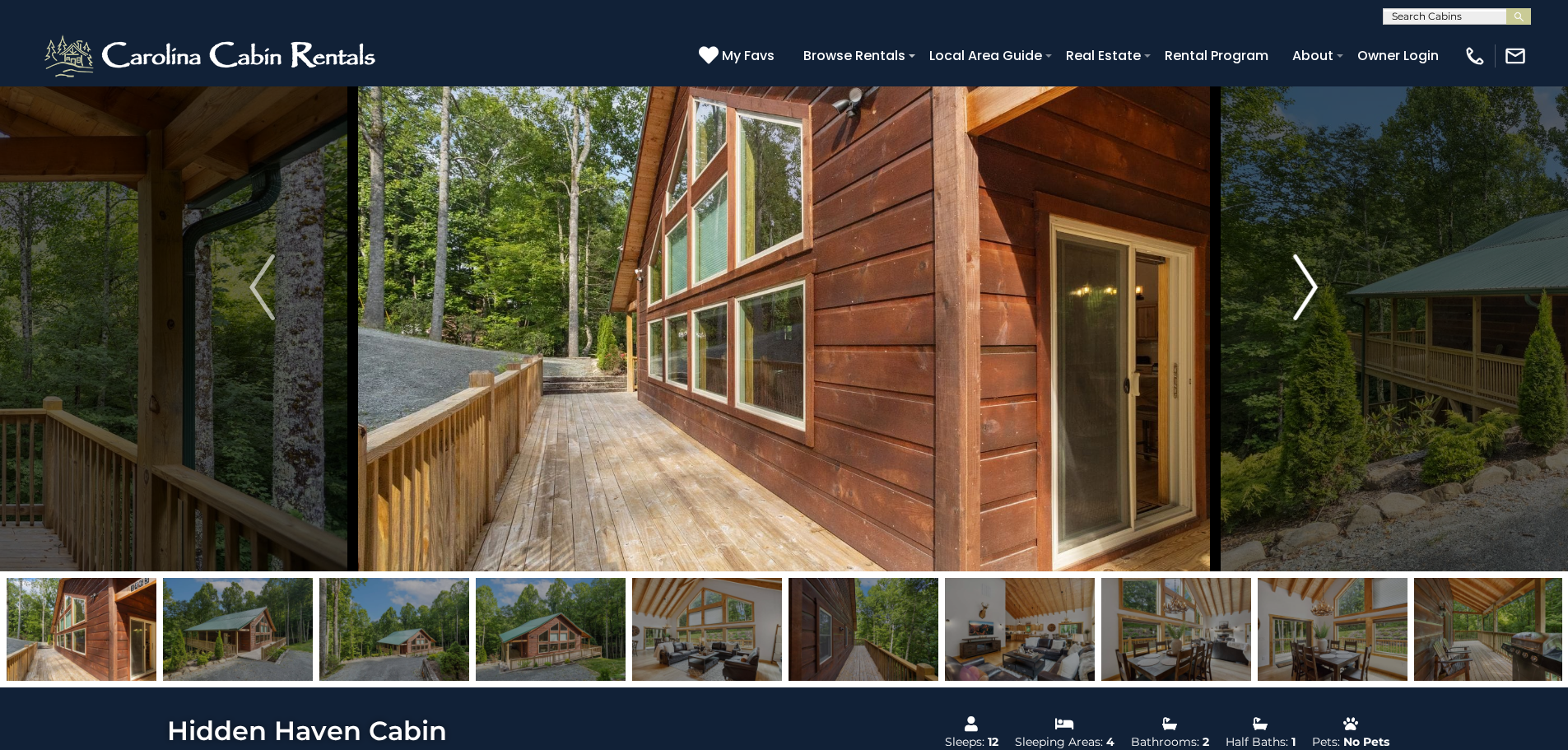
click at [1299, 303] on img "Next" at bounding box center [1305, 287] width 25 height 66
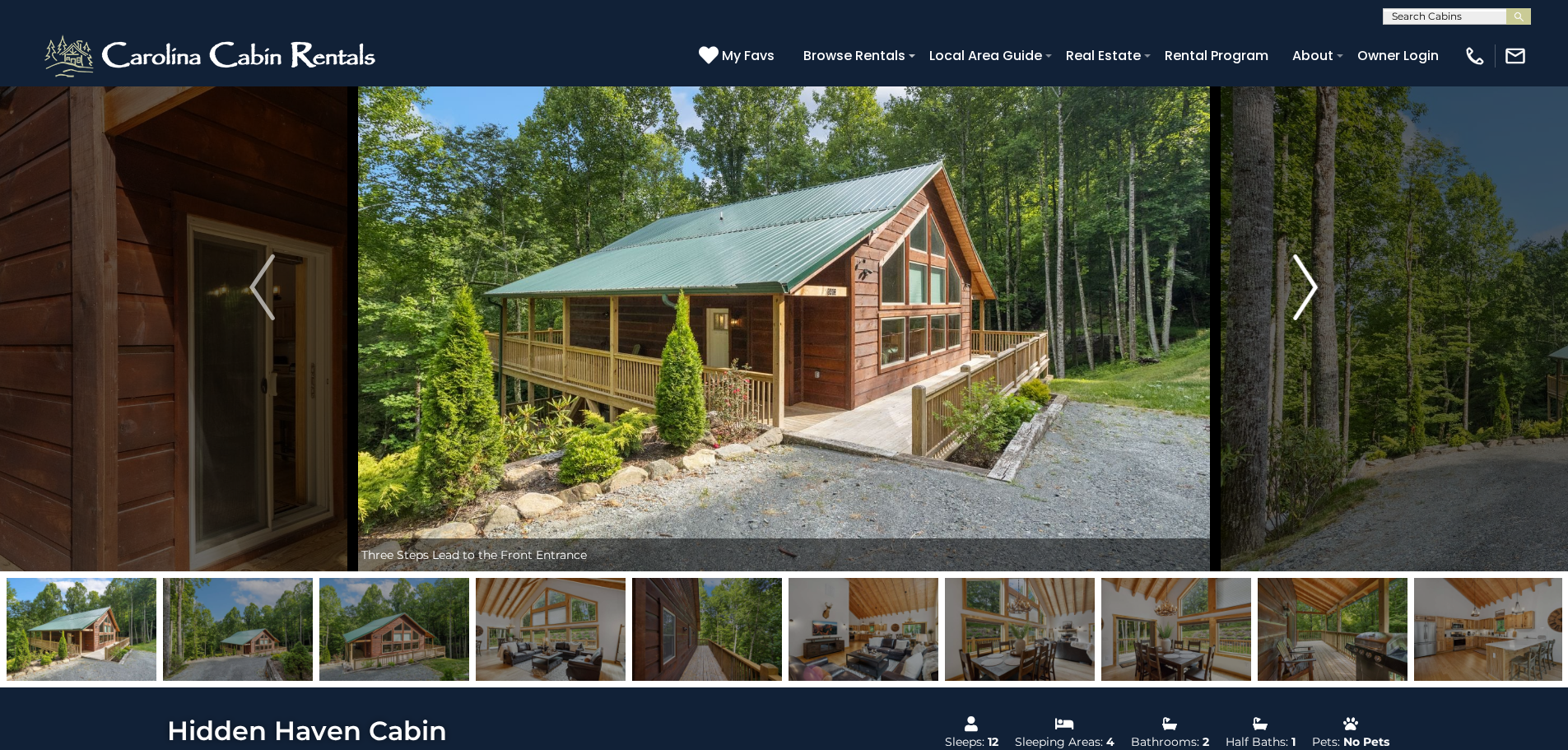
click at [1299, 303] on img "Next" at bounding box center [1305, 287] width 25 height 66
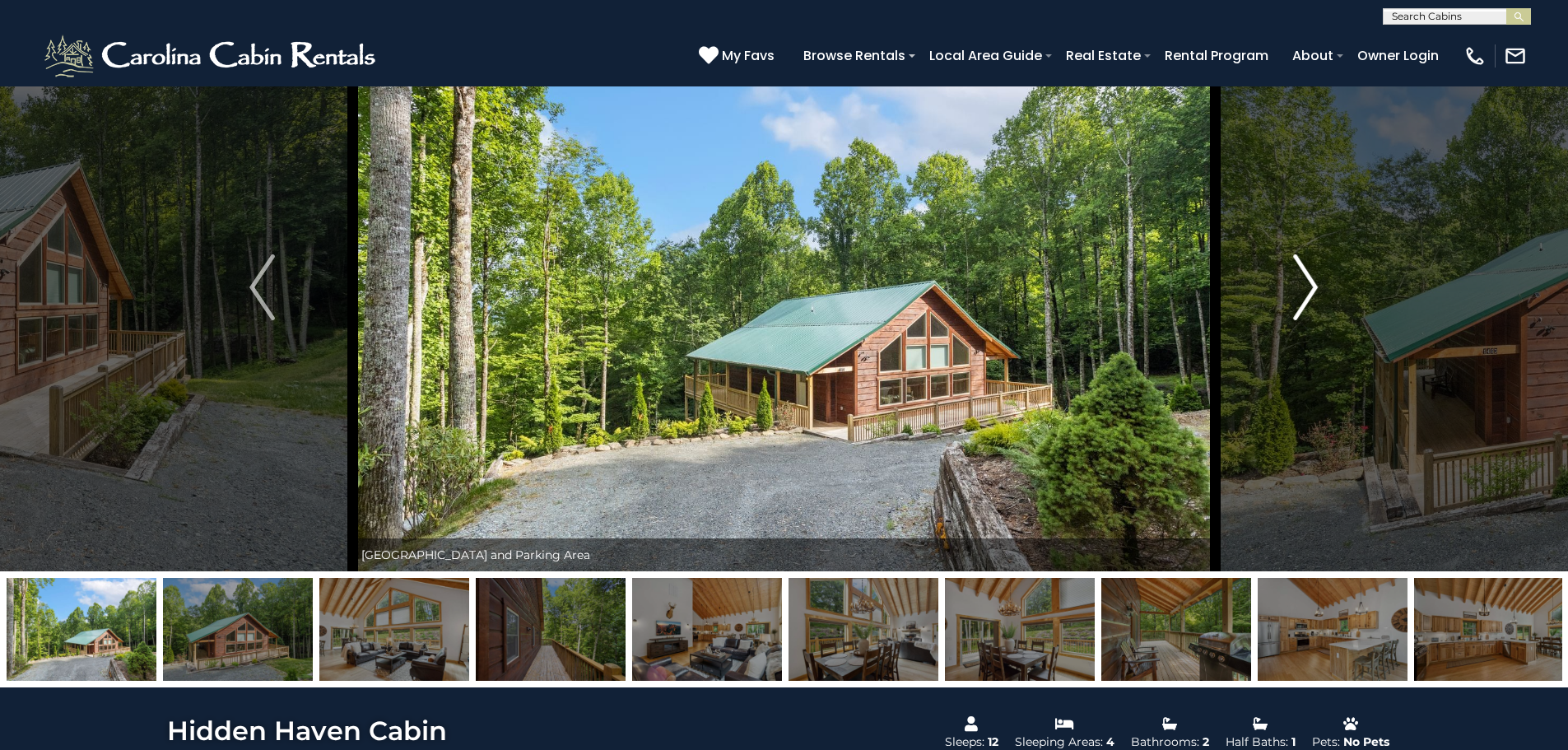
click at [1299, 303] on img "Next" at bounding box center [1305, 287] width 25 height 66
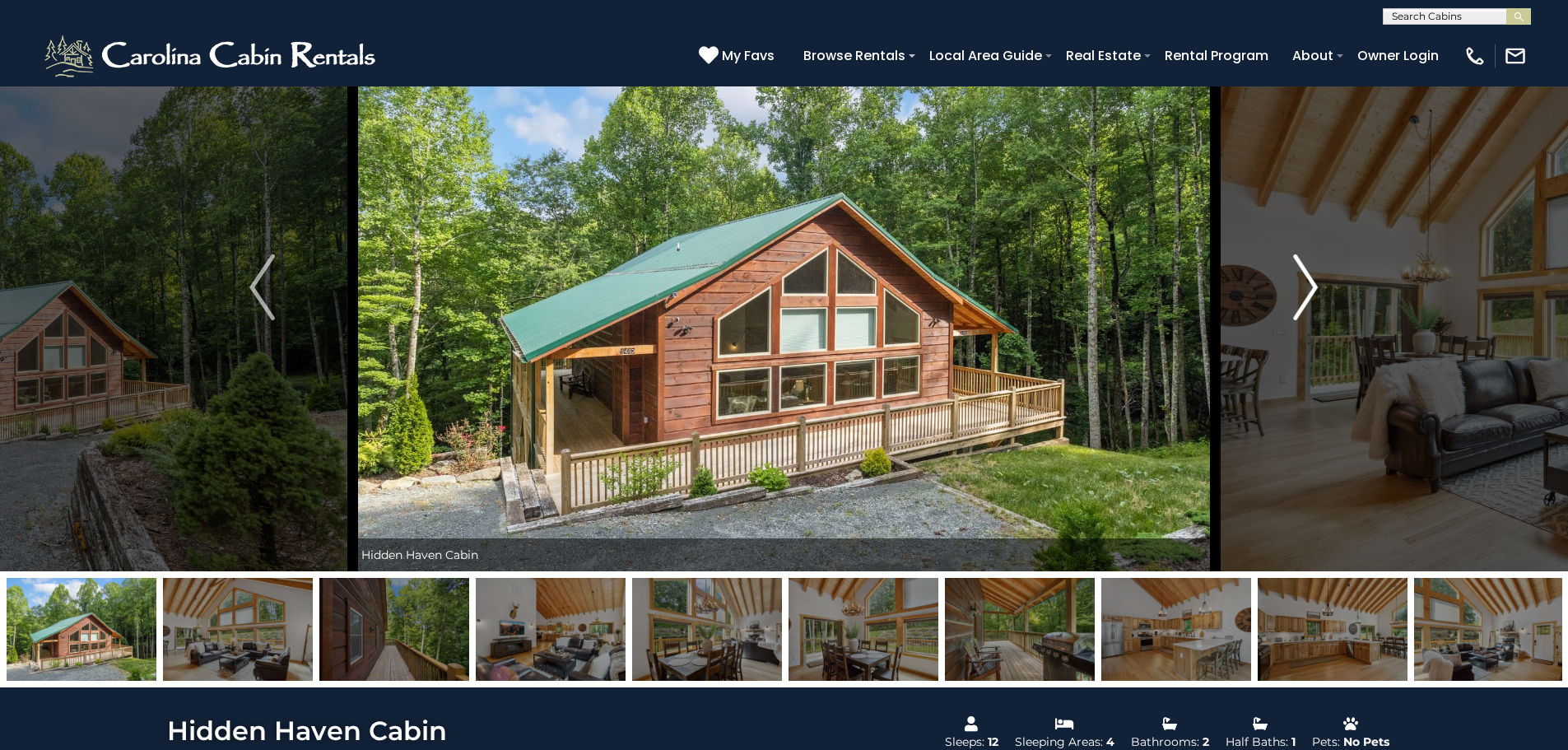
click at [1299, 303] on img "Next" at bounding box center [1305, 287] width 25 height 66
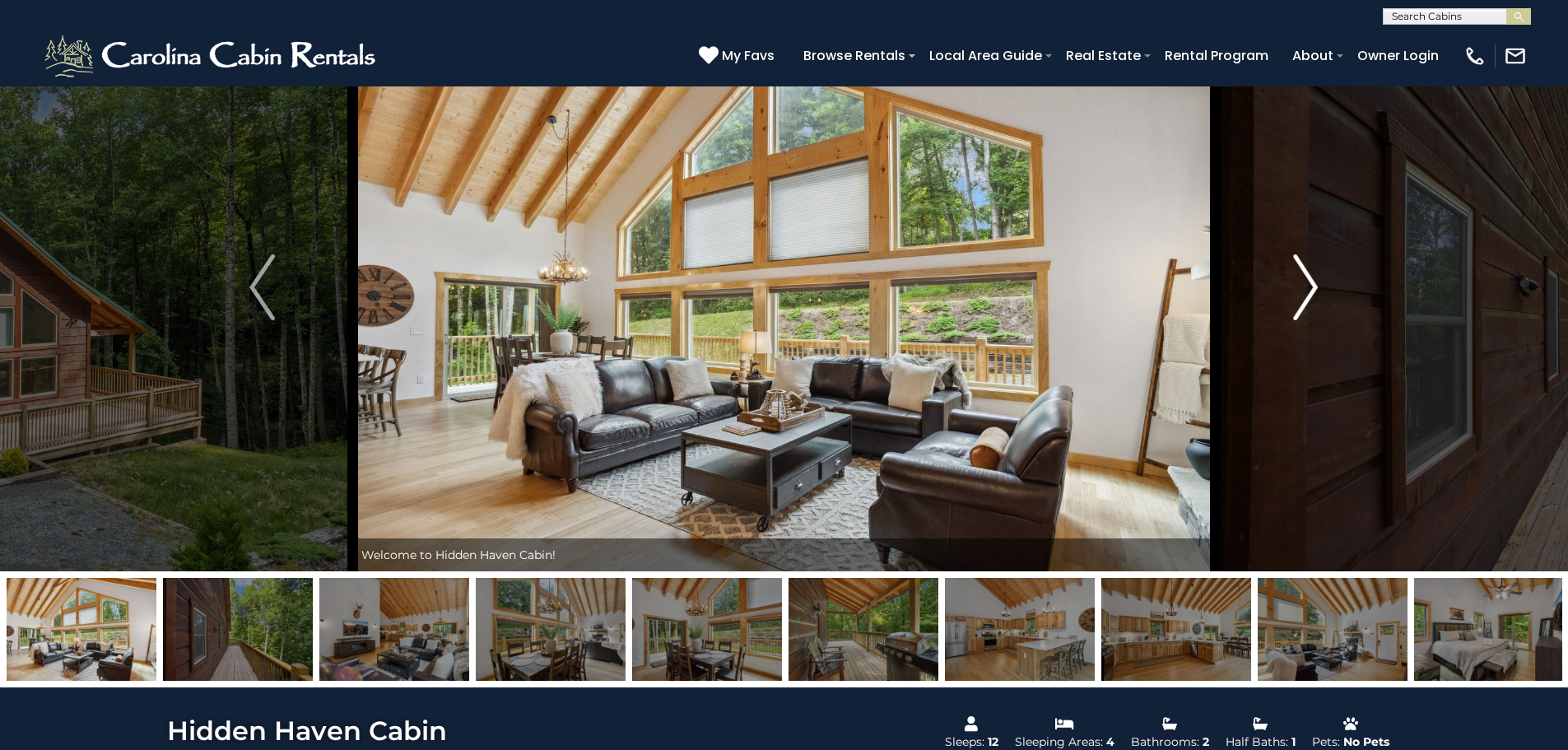
click at [1299, 303] on img "Next" at bounding box center [1305, 287] width 25 height 66
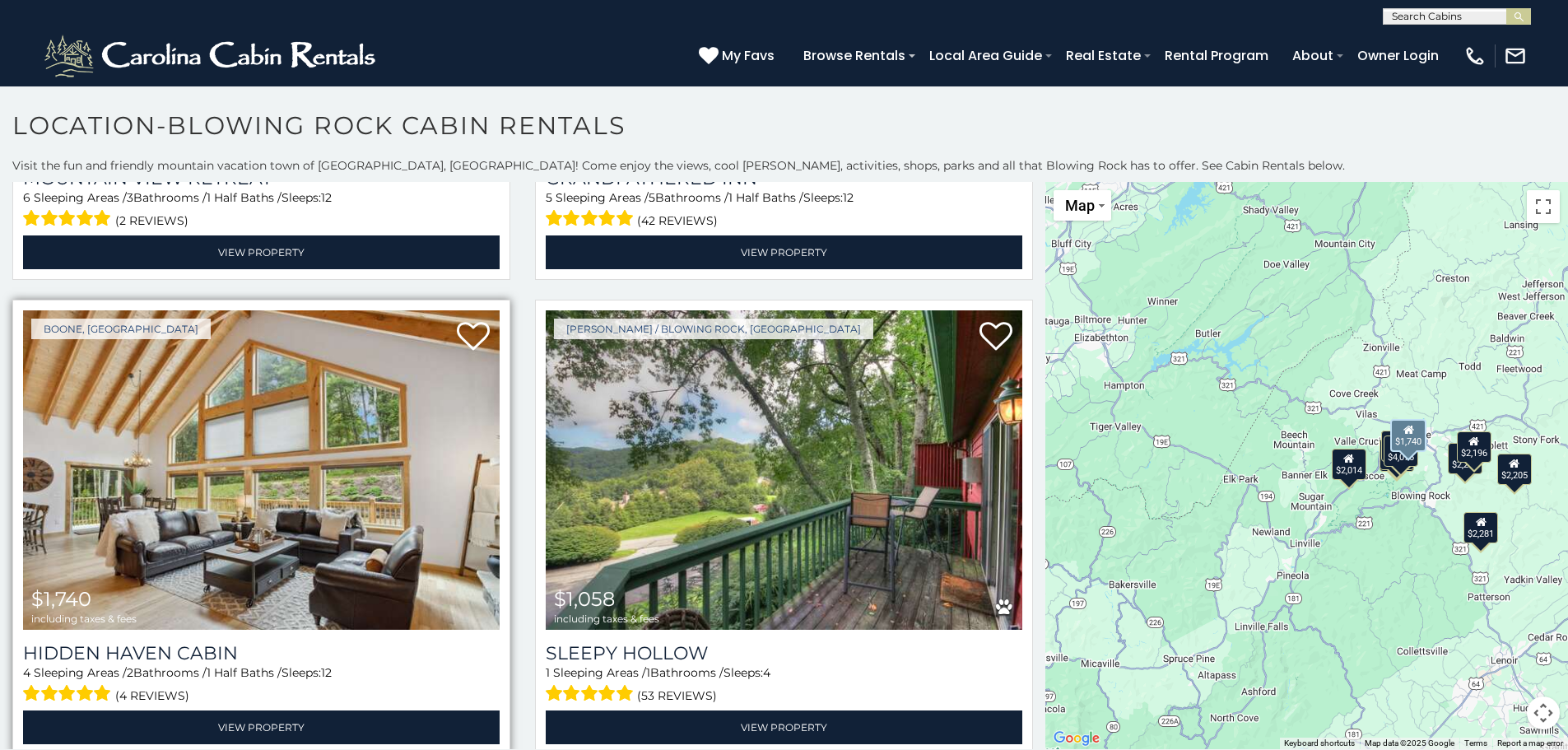
scroll to position [412, 0]
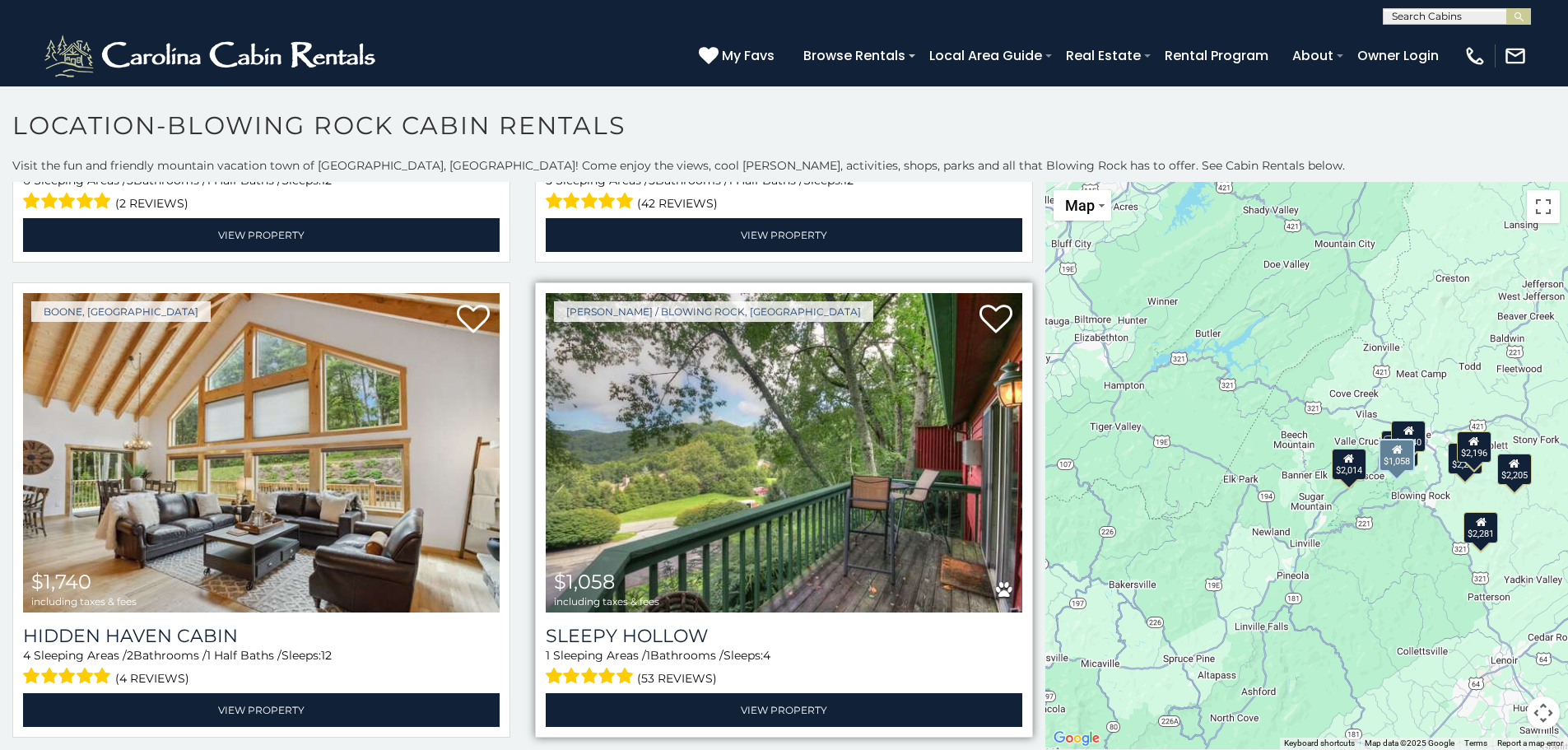
click at [806, 427] on img at bounding box center [784, 452] width 477 height 319
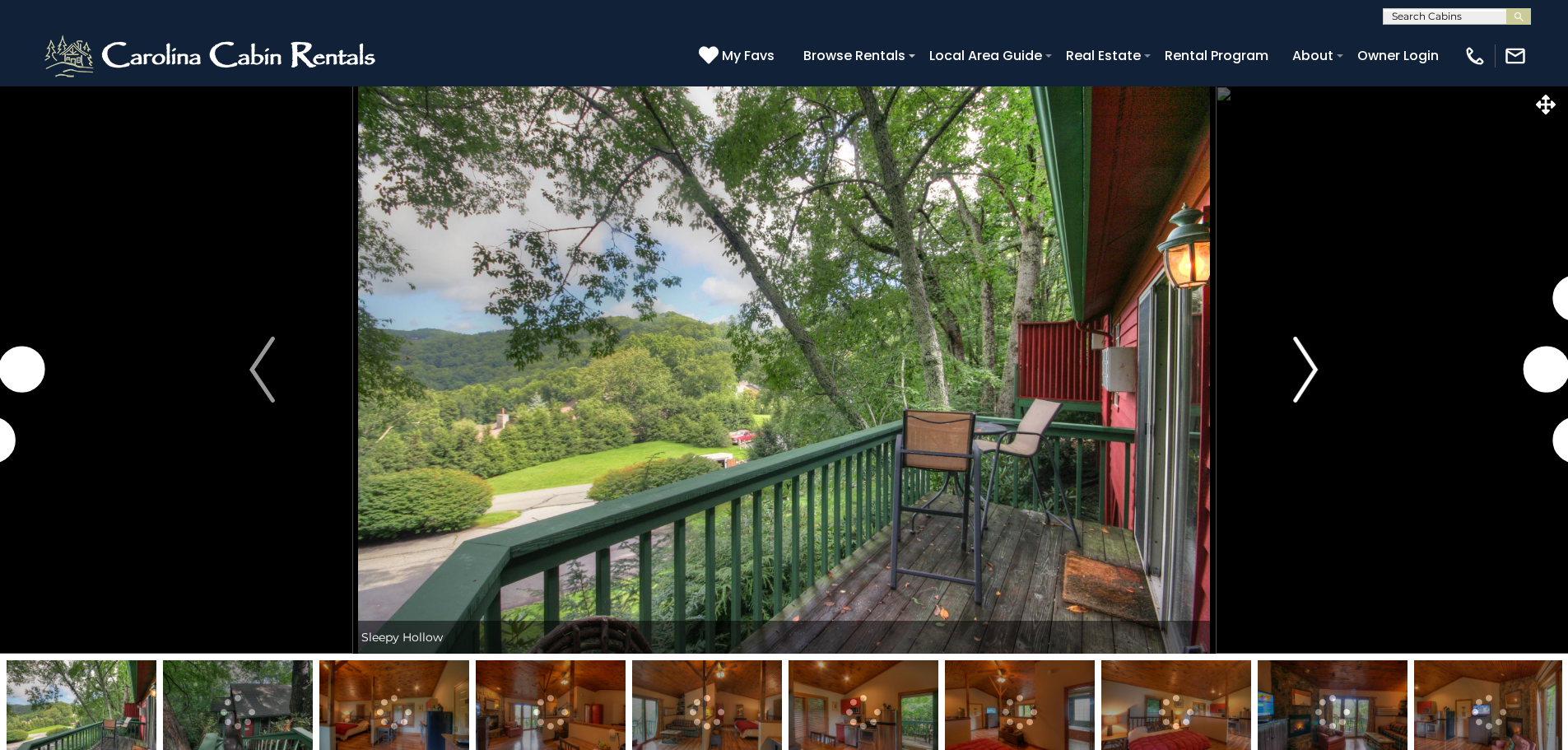
click at [1296, 373] on img "Next" at bounding box center [1305, 369] width 25 height 66
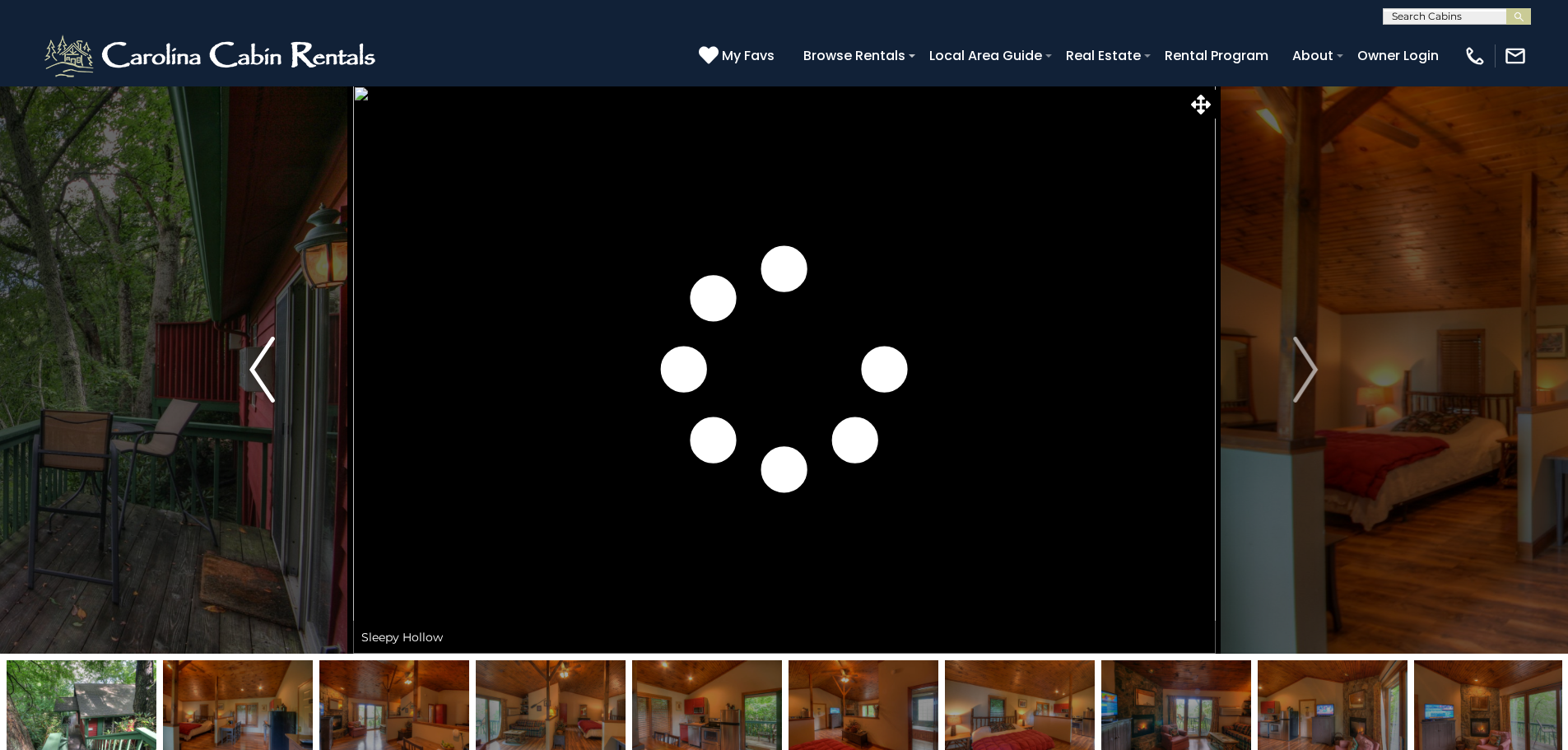
scroll to position [83, 0]
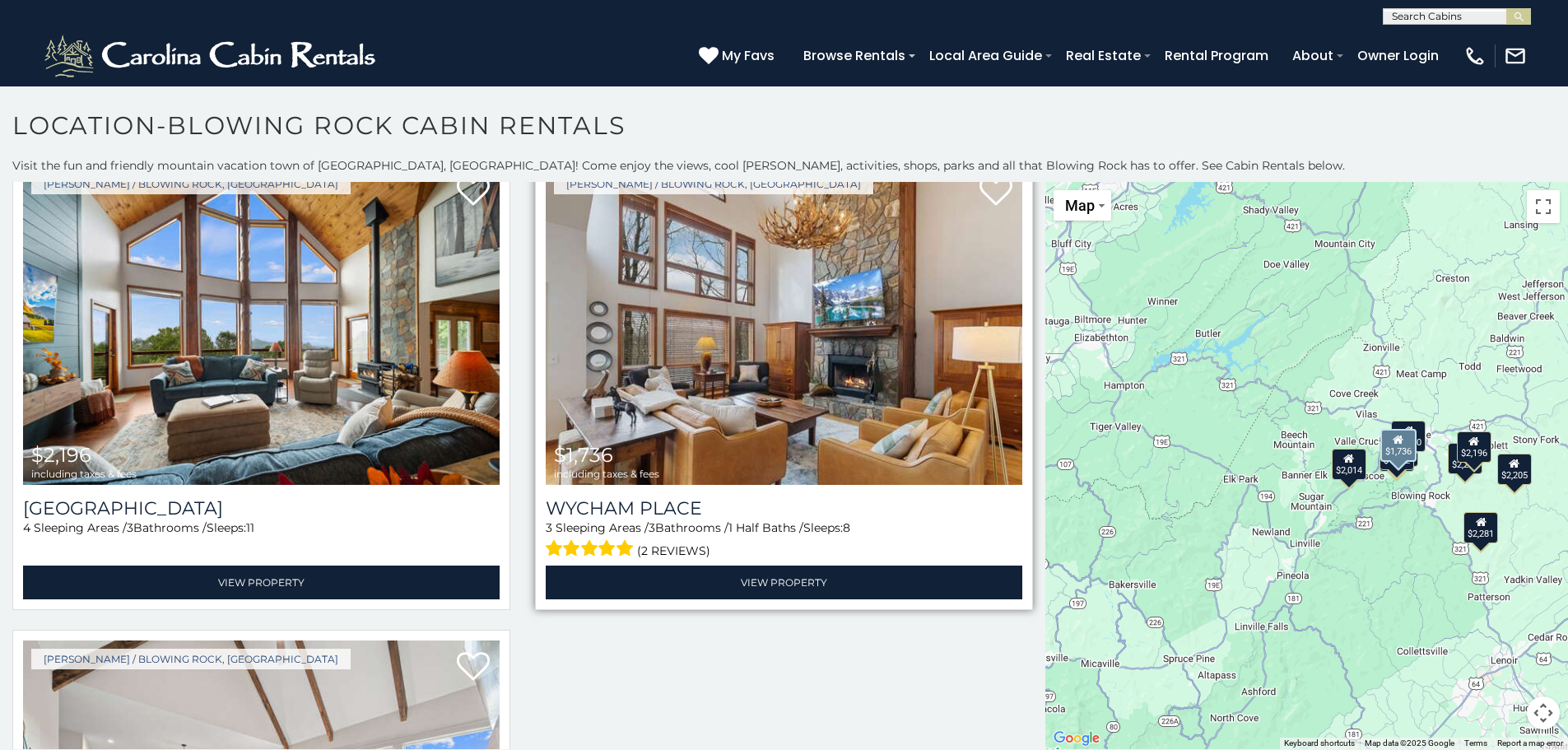
scroll to position [1963, 0]
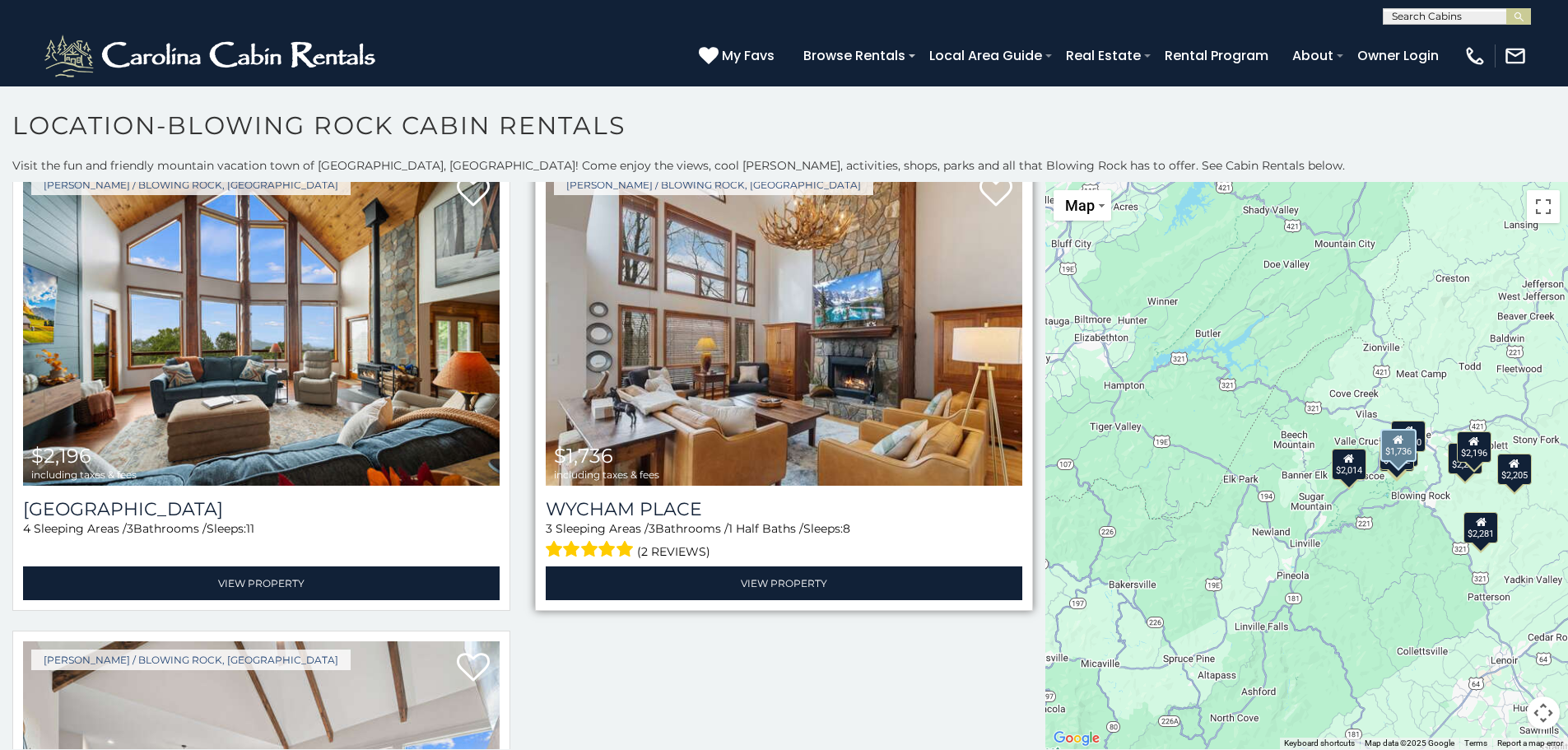
click at [777, 349] on img at bounding box center [784, 326] width 477 height 319
